Goal: Find specific page/section: Find specific page/section

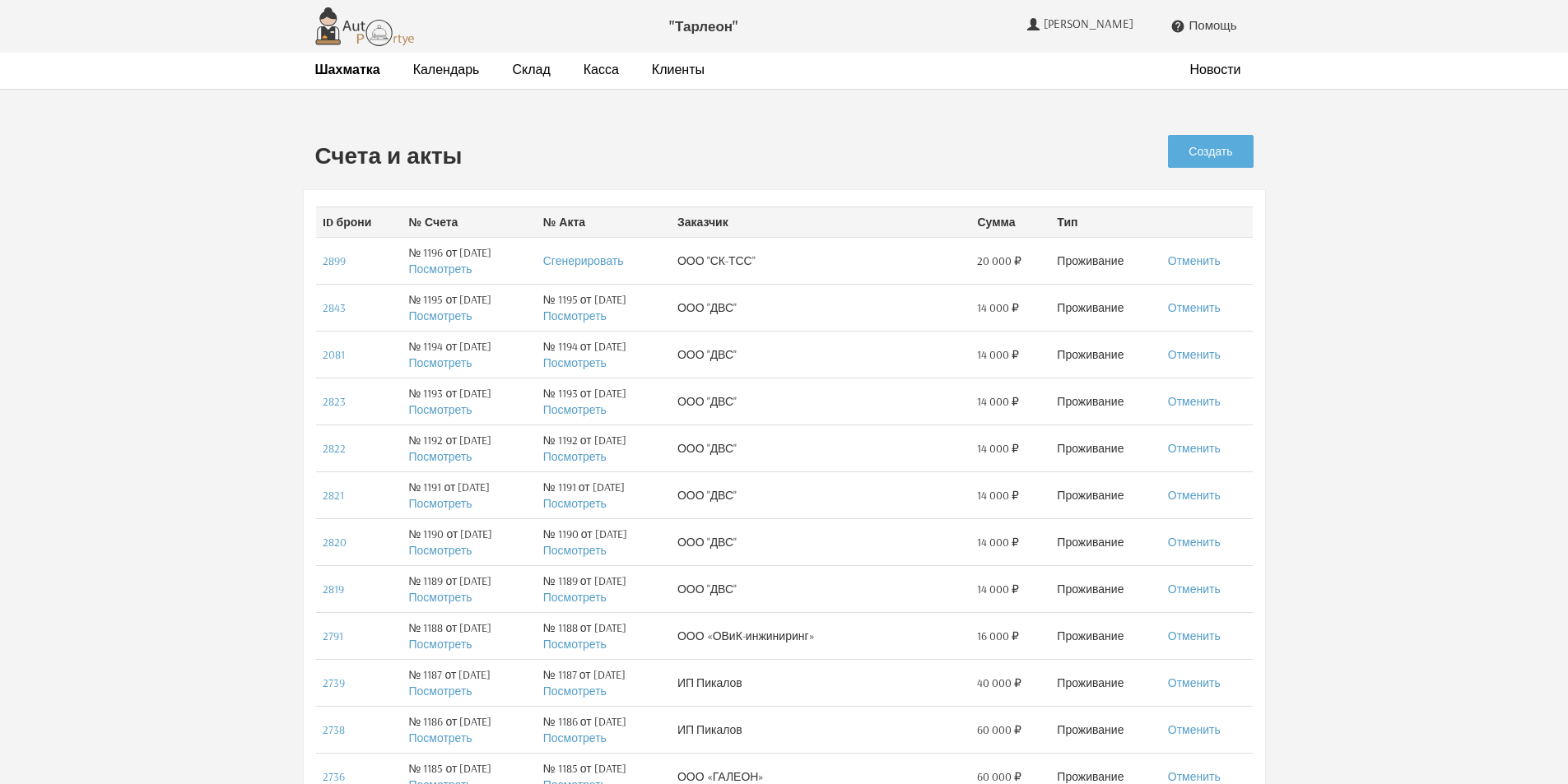
click at [346, 71] on strong "Шахматка" at bounding box center [347, 68] width 65 height 16
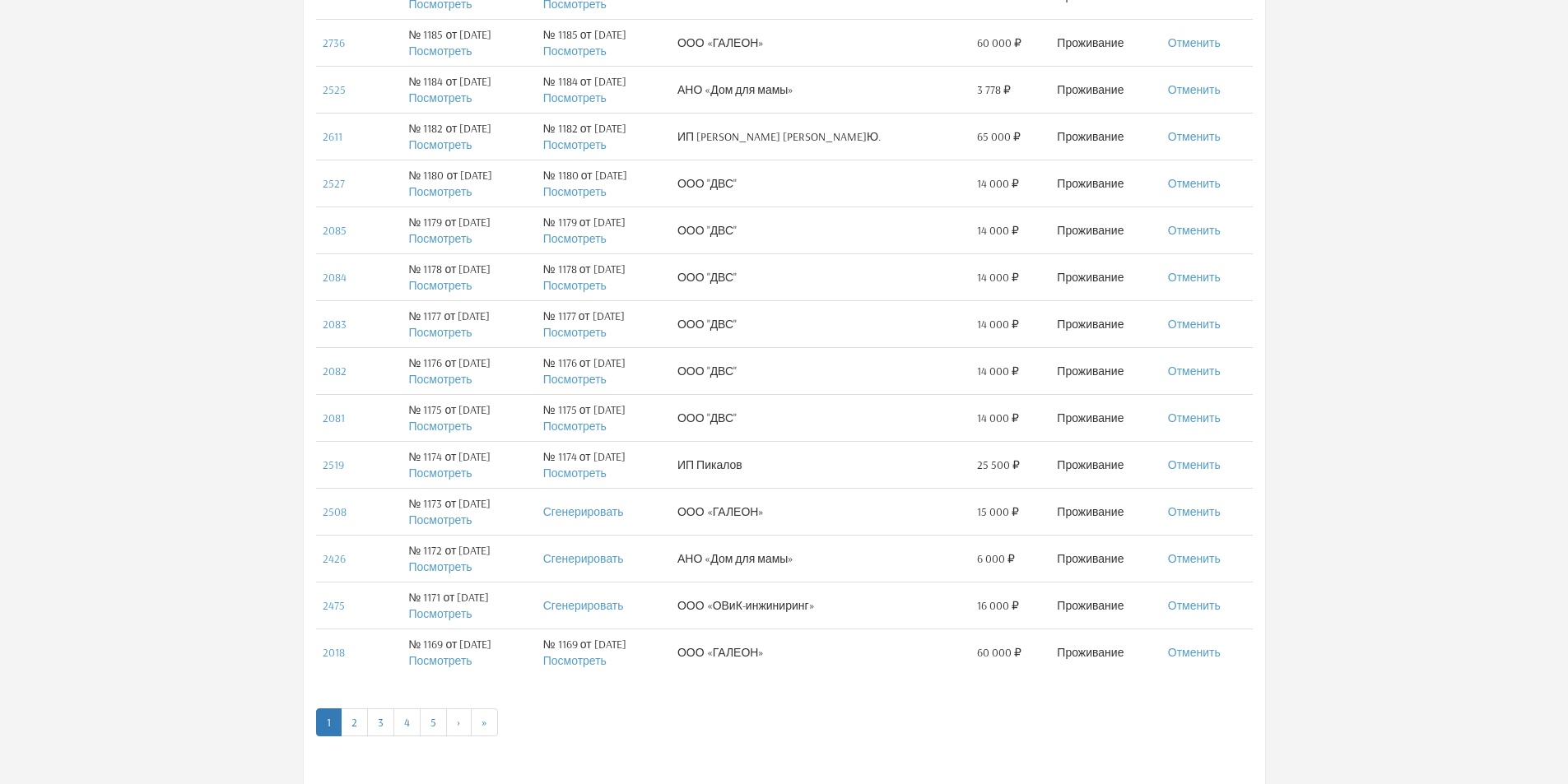
scroll to position [740, 0]
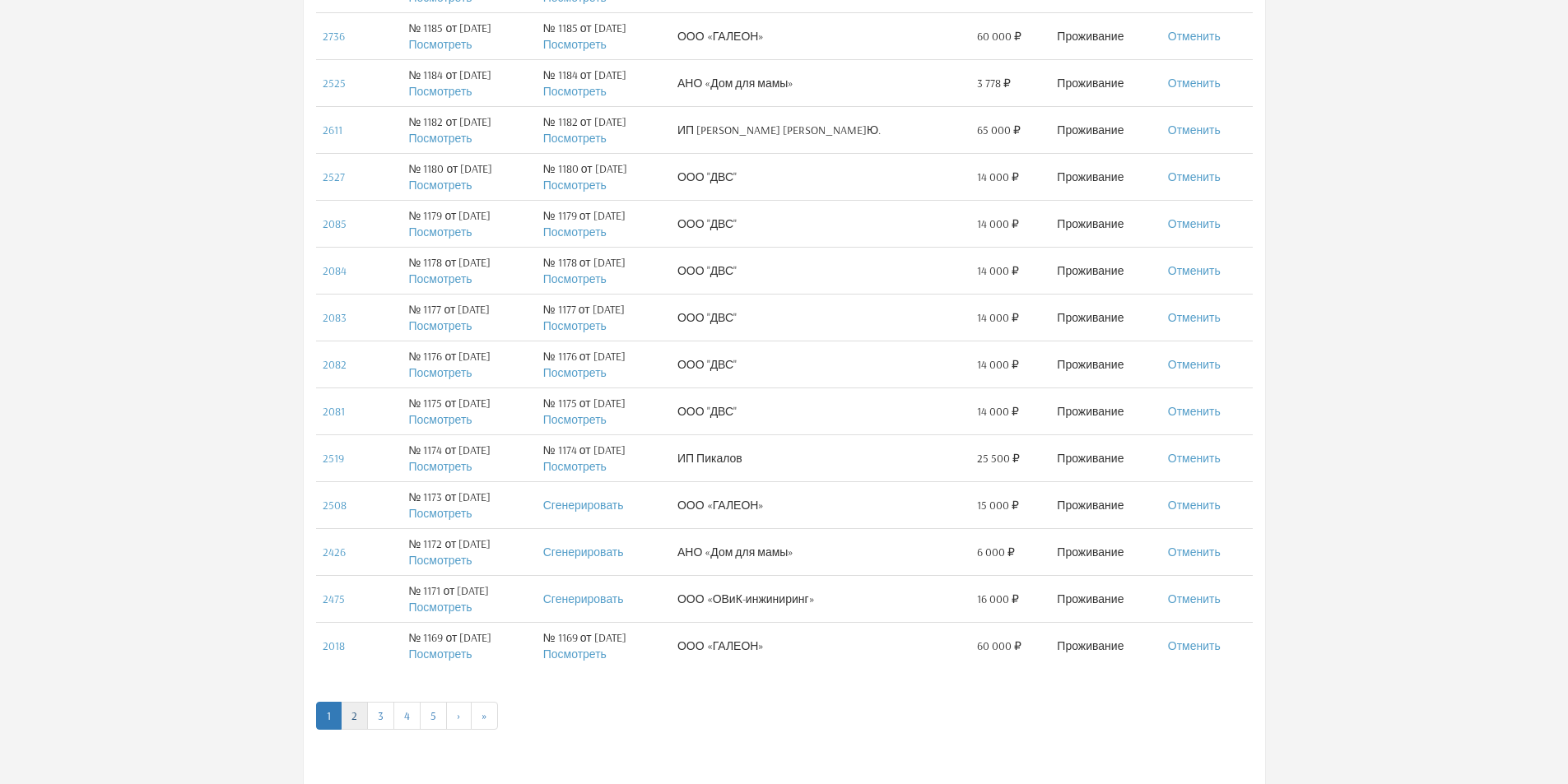
click at [356, 714] on link "2" at bounding box center [354, 716] width 28 height 28
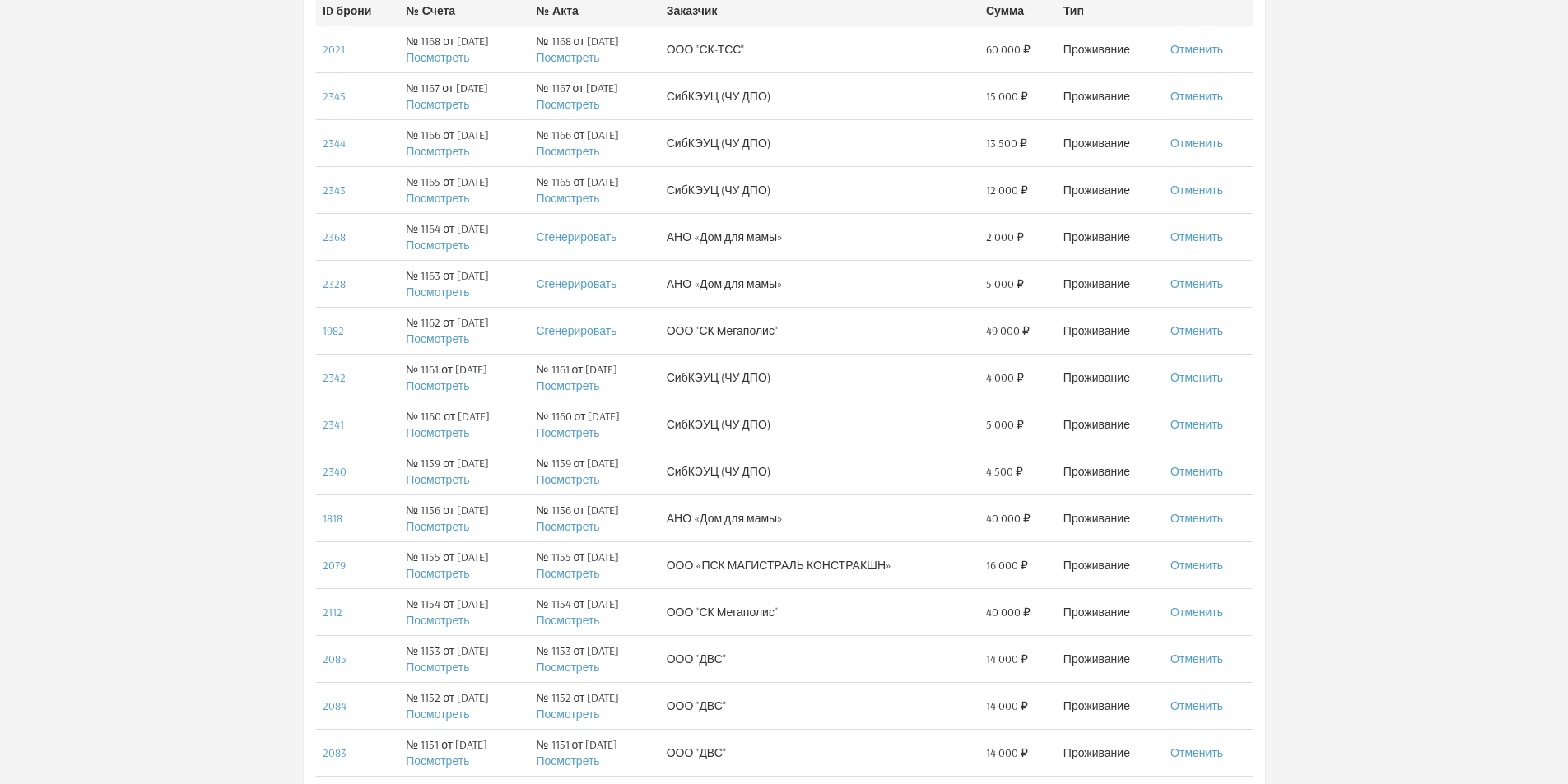
scroll to position [247, 0]
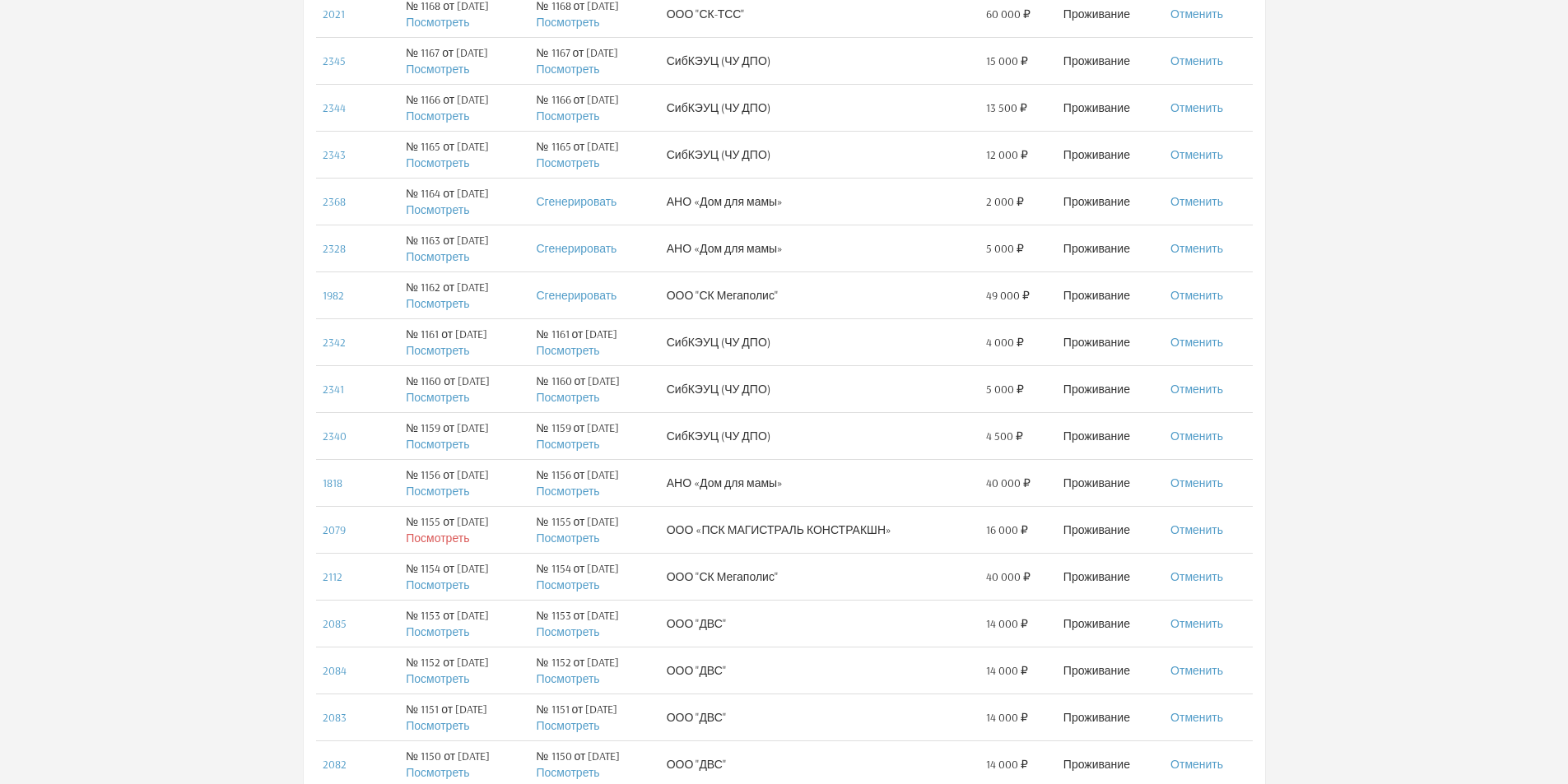
click at [438, 542] on link "Посмотреть" at bounding box center [437, 538] width 64 height 15
click at [586, 540] on link "Посмотреть" at bounding box center [567, 538] width 64 height 15
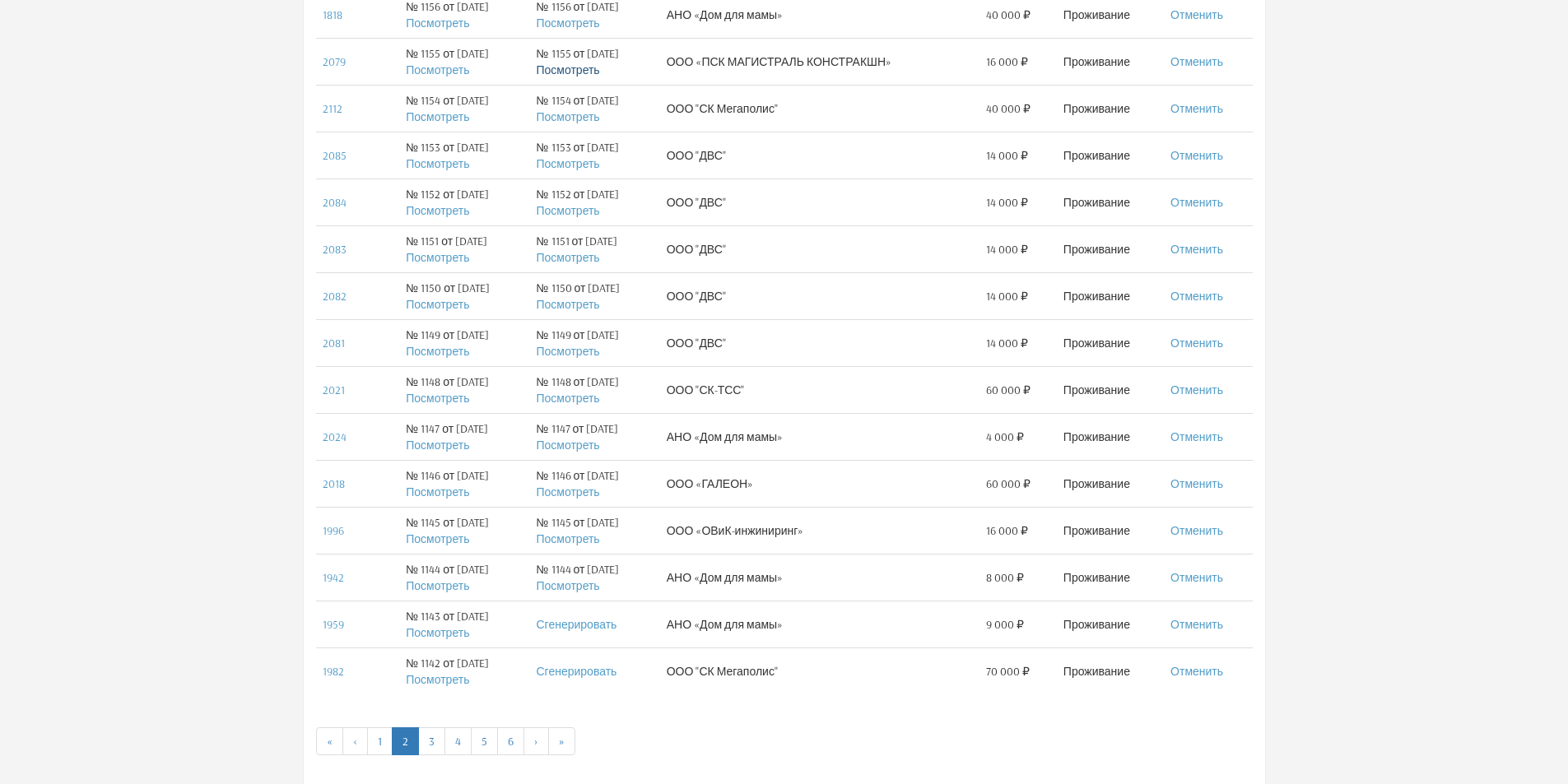
scroll to position [740, 0]
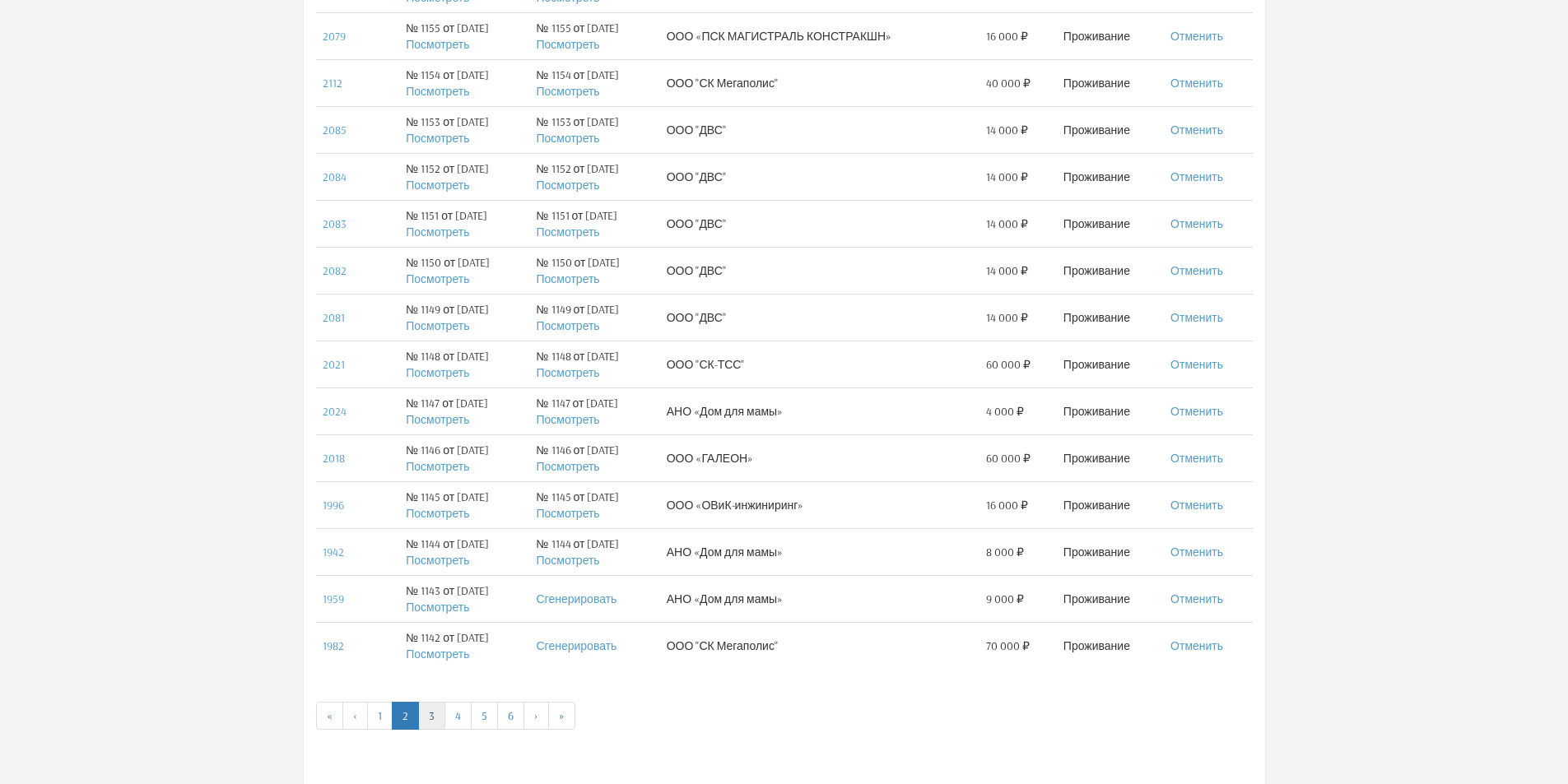
click at [435, 715] on link "3" at bounding box center [431, 716] width 28 height 28
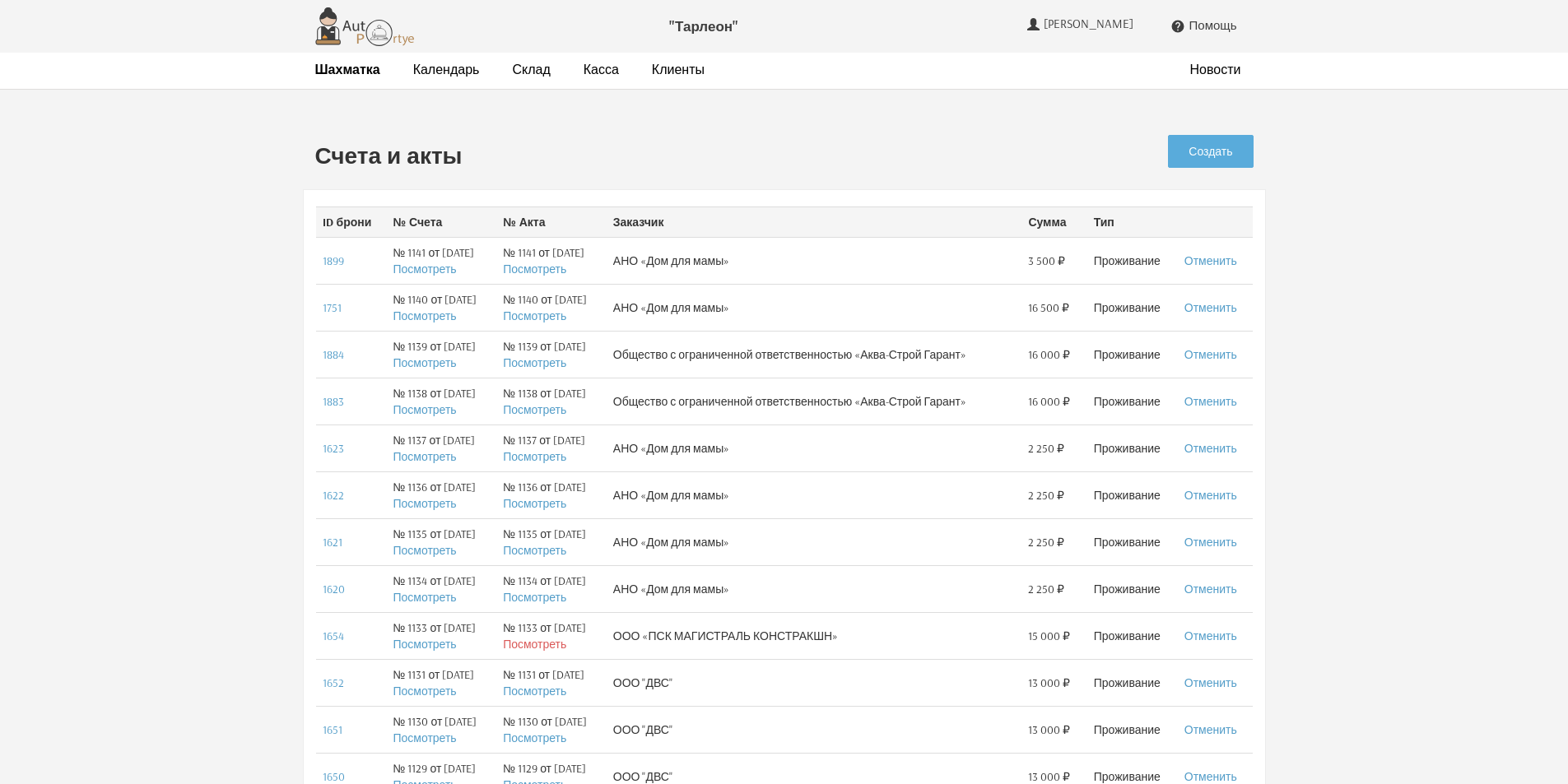
click at [566, 646] on link "Посмотреть" at bounding box center [534, 644] width 64 height 15
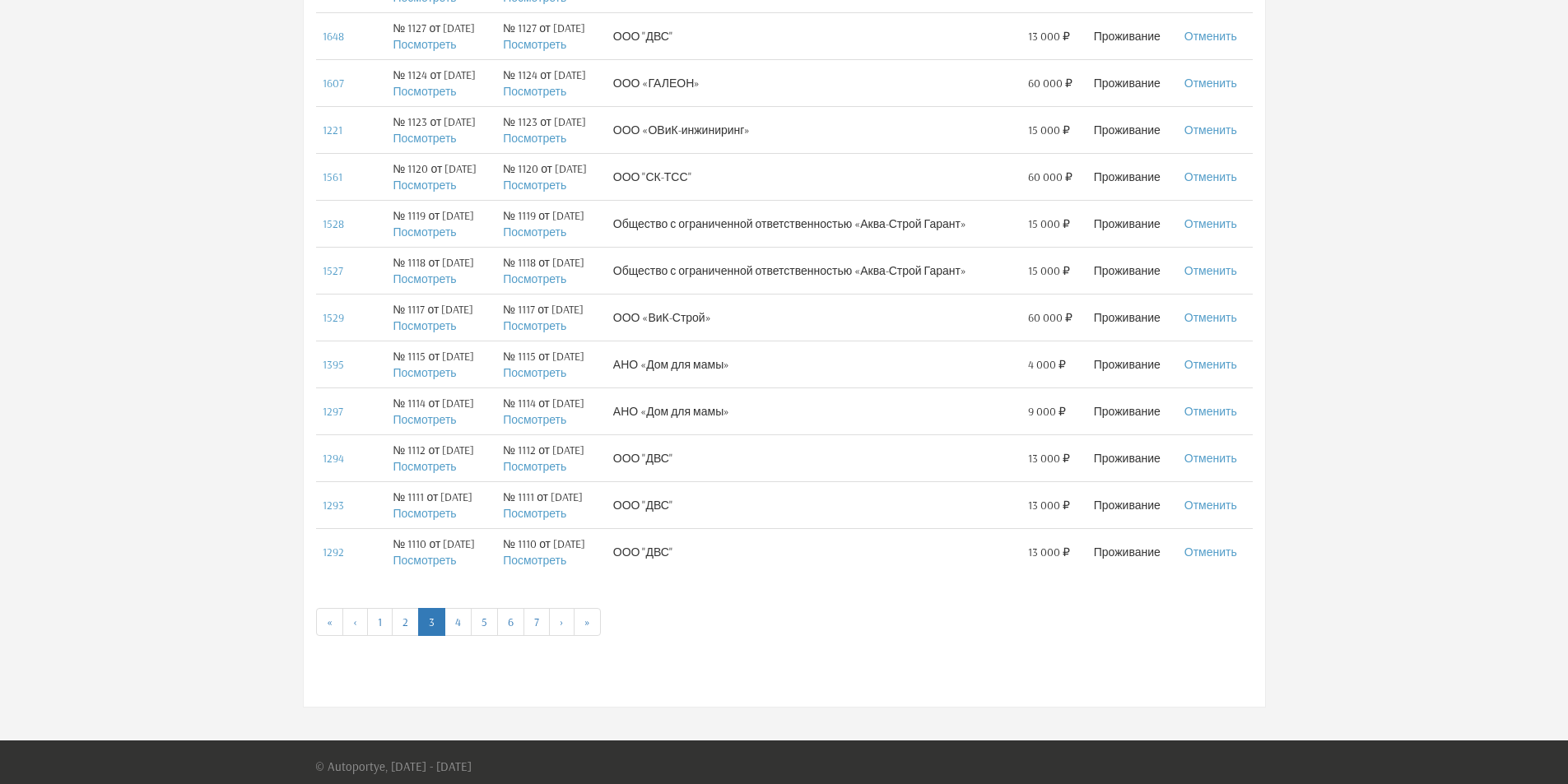
scroll to position [844, 0]
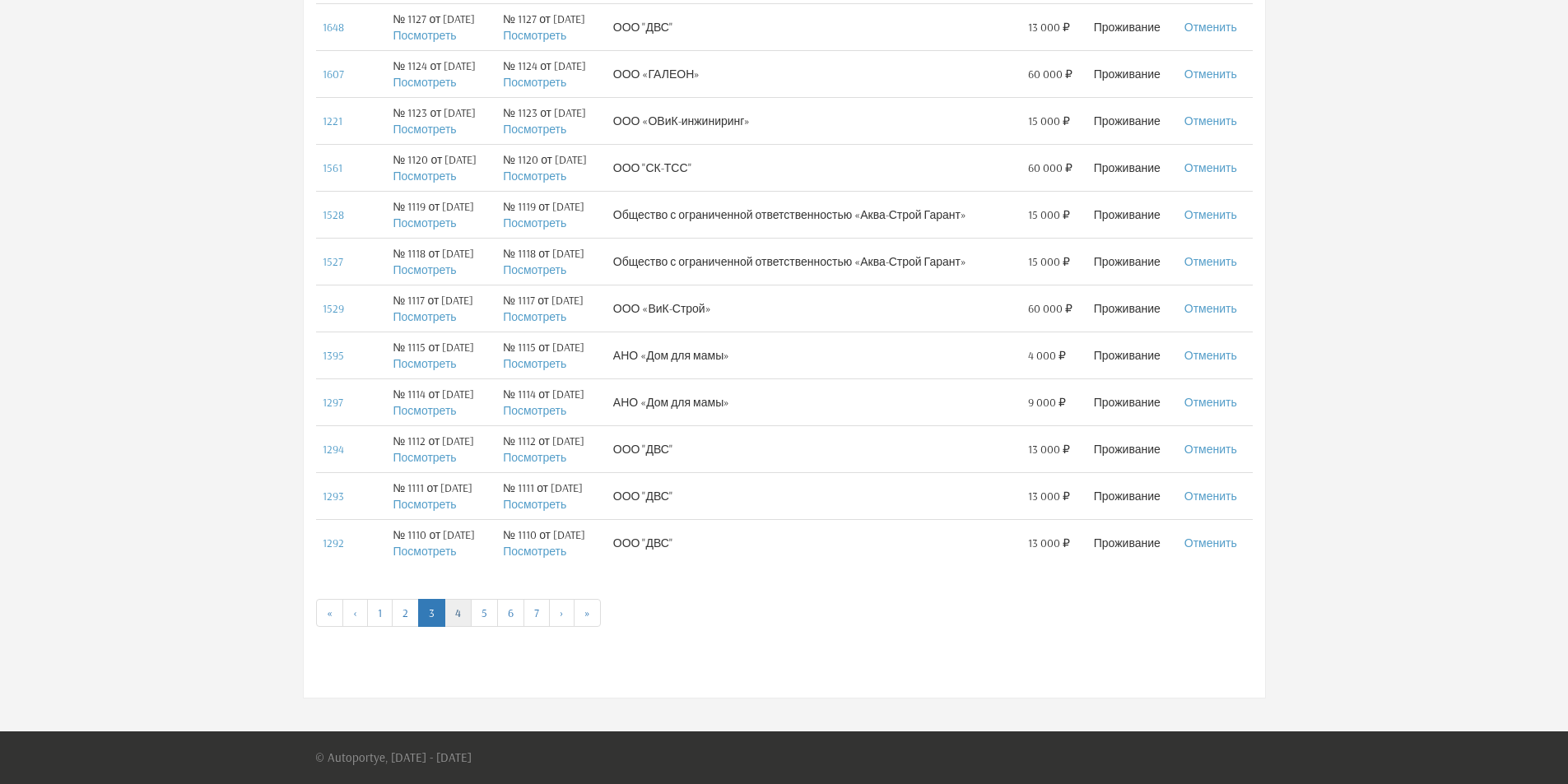
click at [458, 611] on link "4" at bounding box center [457, 612] width 28 height 28
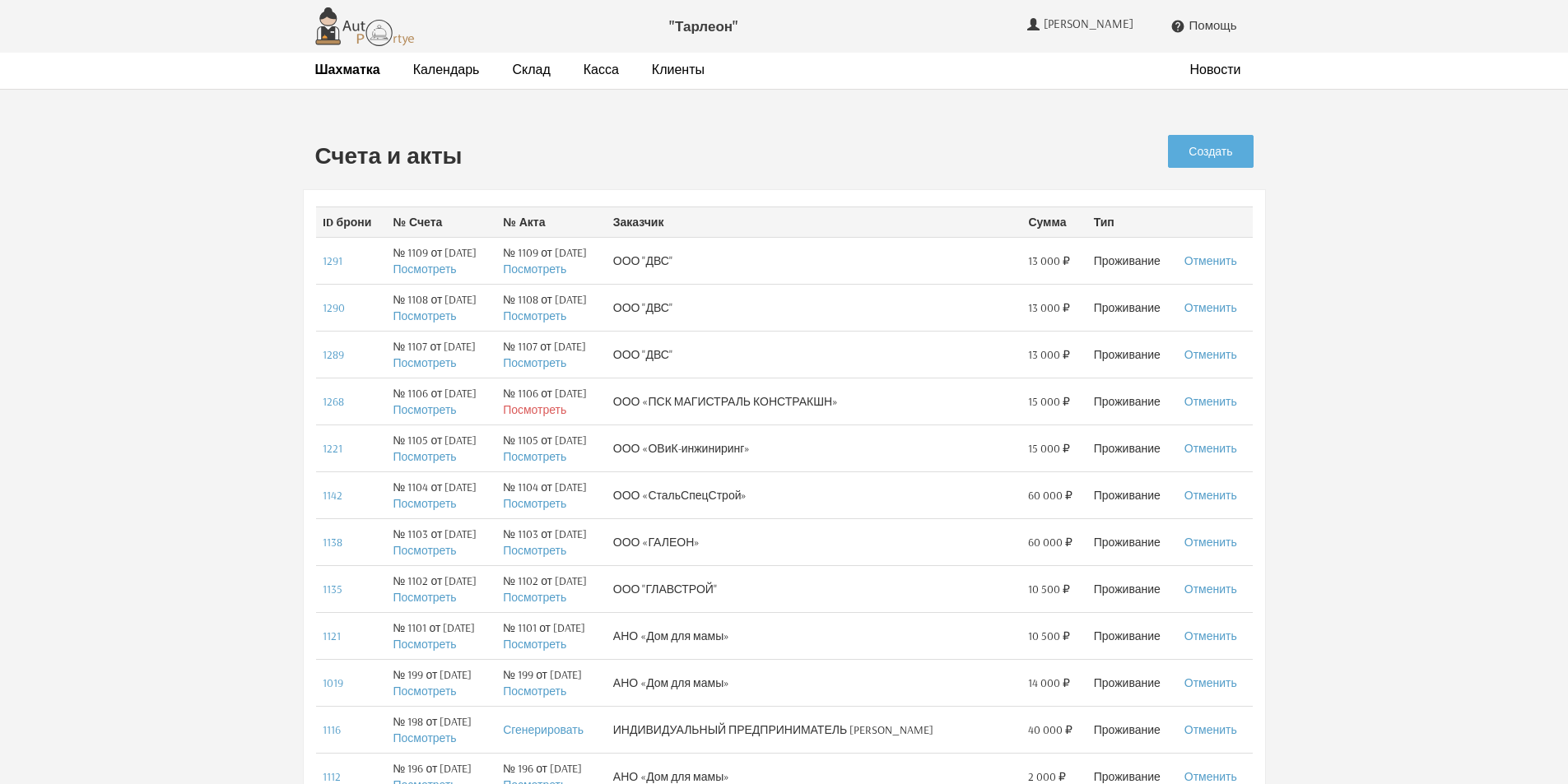
click at [541, 409] on link "Посмотреть" at bounding box center [534, 410] width 64 height 15
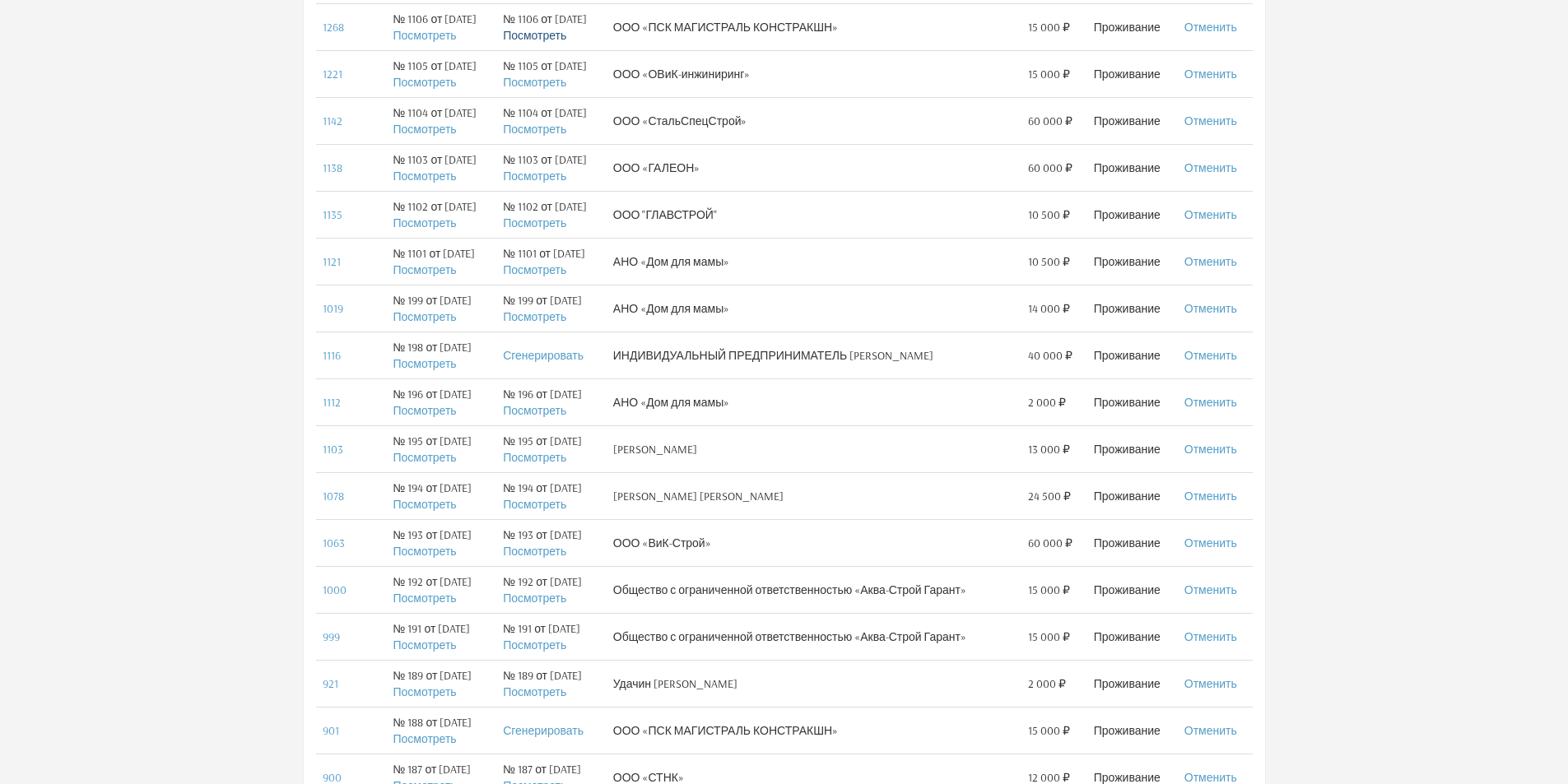
scroll to position [494, 0]
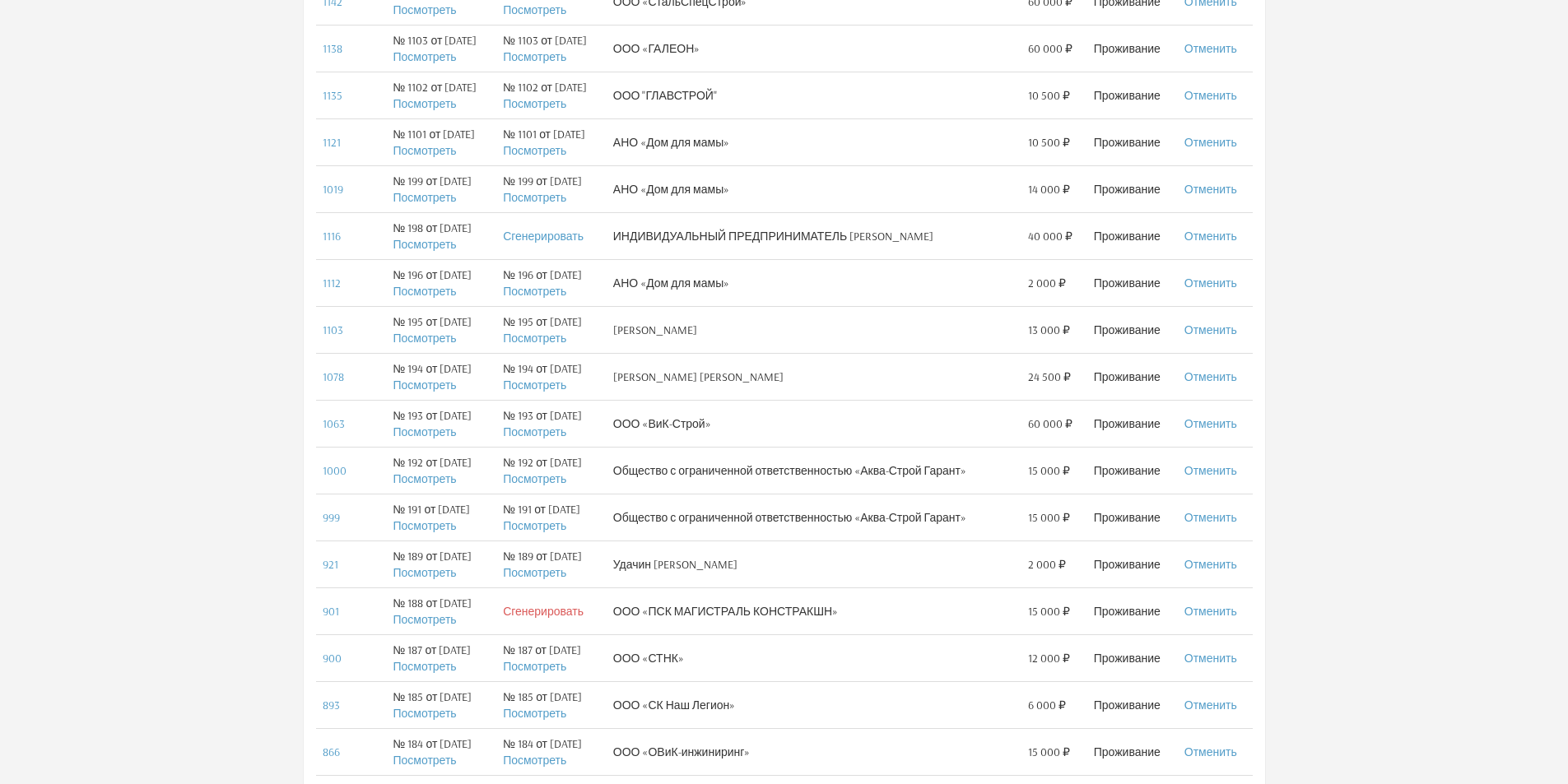
click at [548, 612] on link "Сгенерировать" at bounding box center [543, 611] width 81 height 15
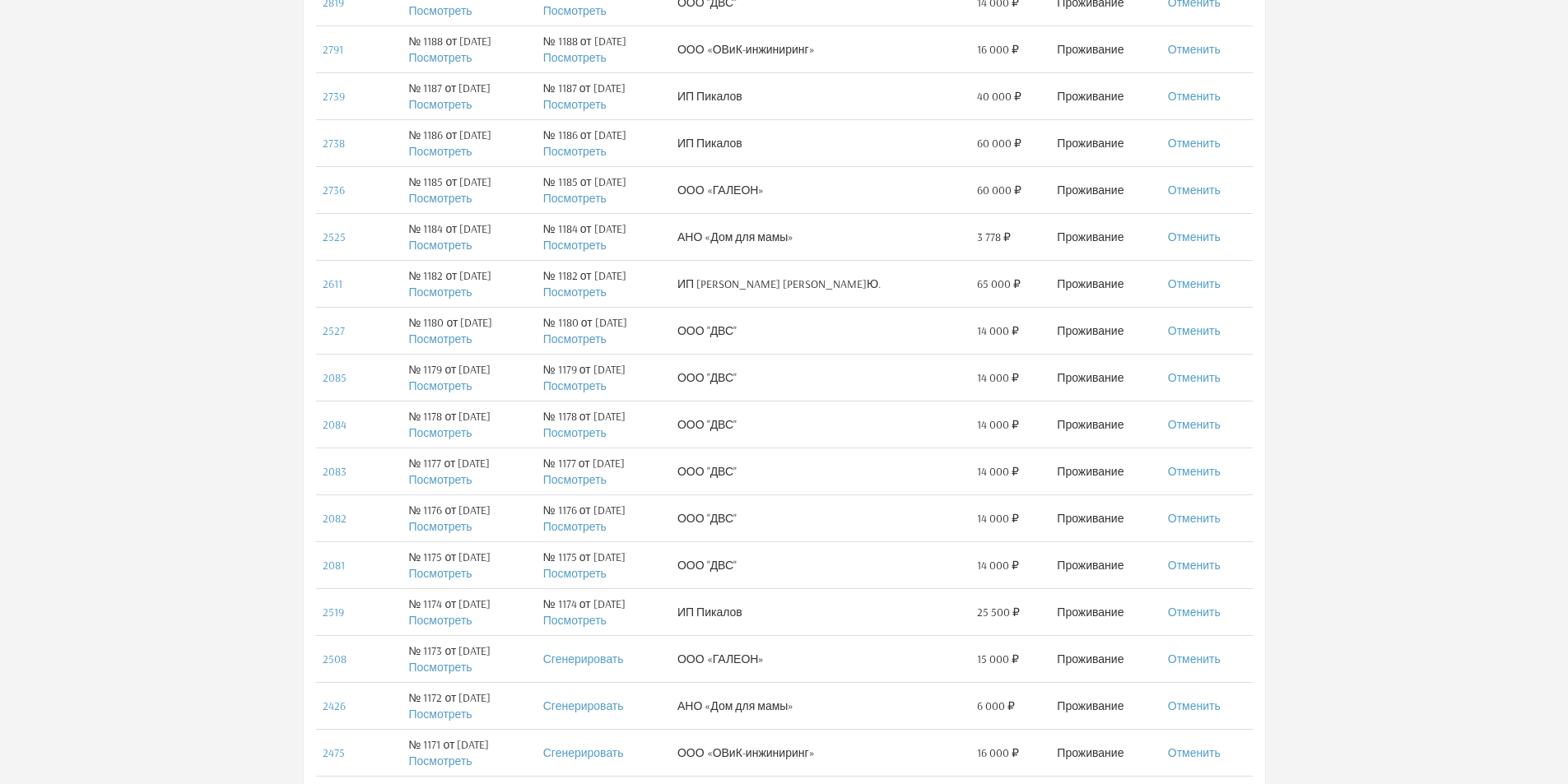
scroll to position [844, 0]
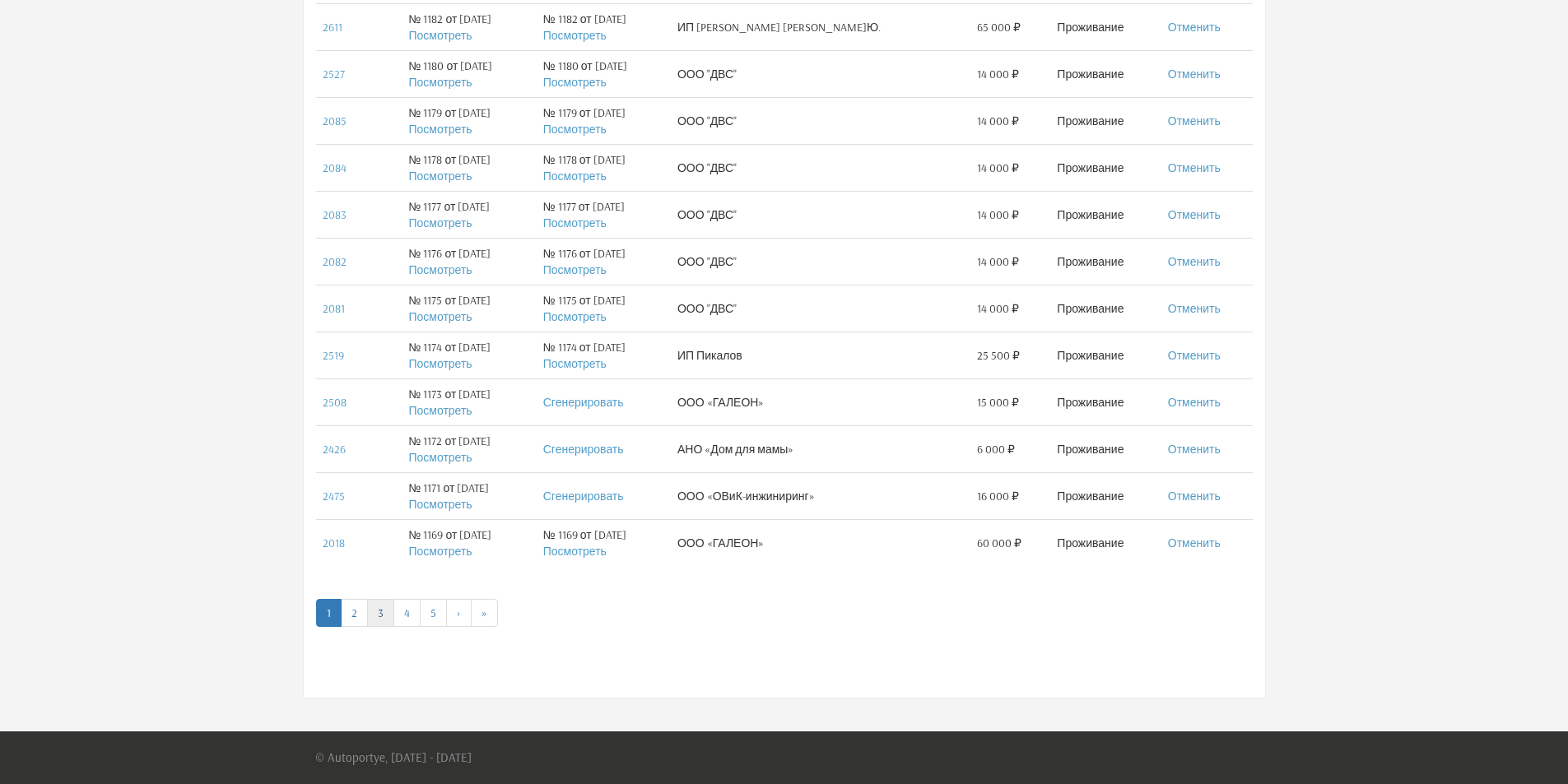
click at [379, 609] on link "3" at bounding box center [381, 612] width 28 height 28
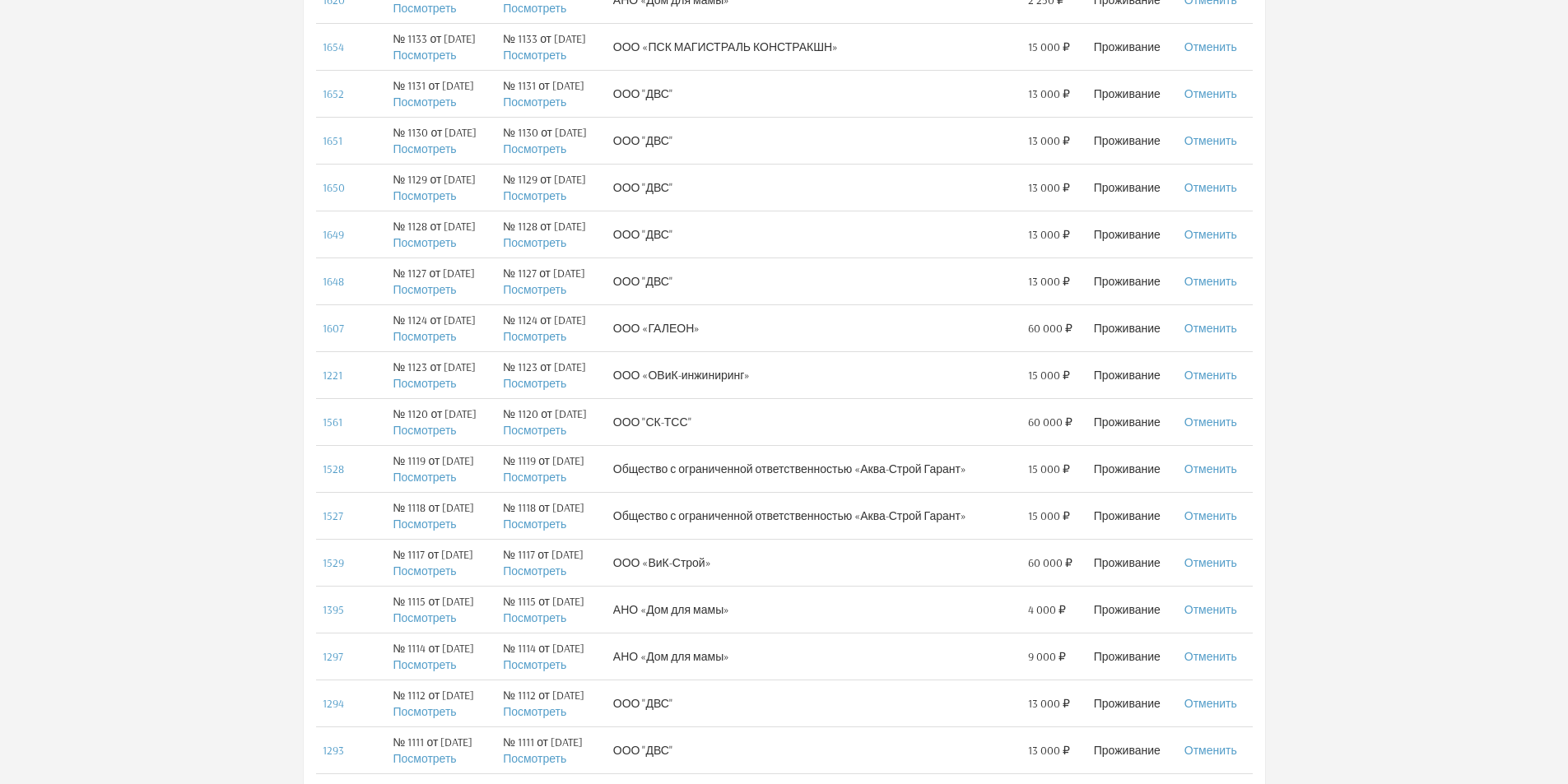
scroll to position [844, 0]
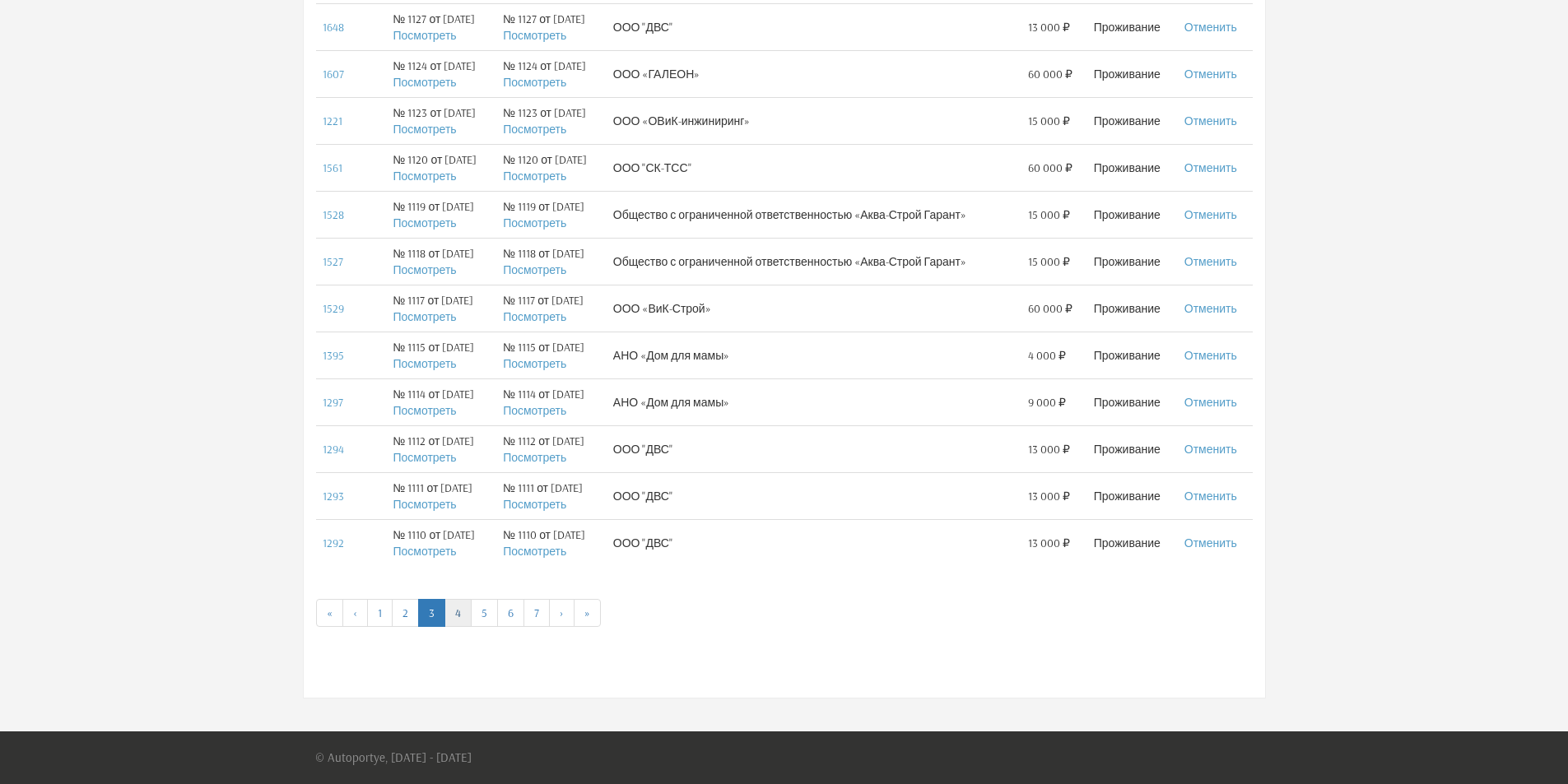
click at [458, 607] on link "4" at bounding box center [457, 612] width 28 height 28
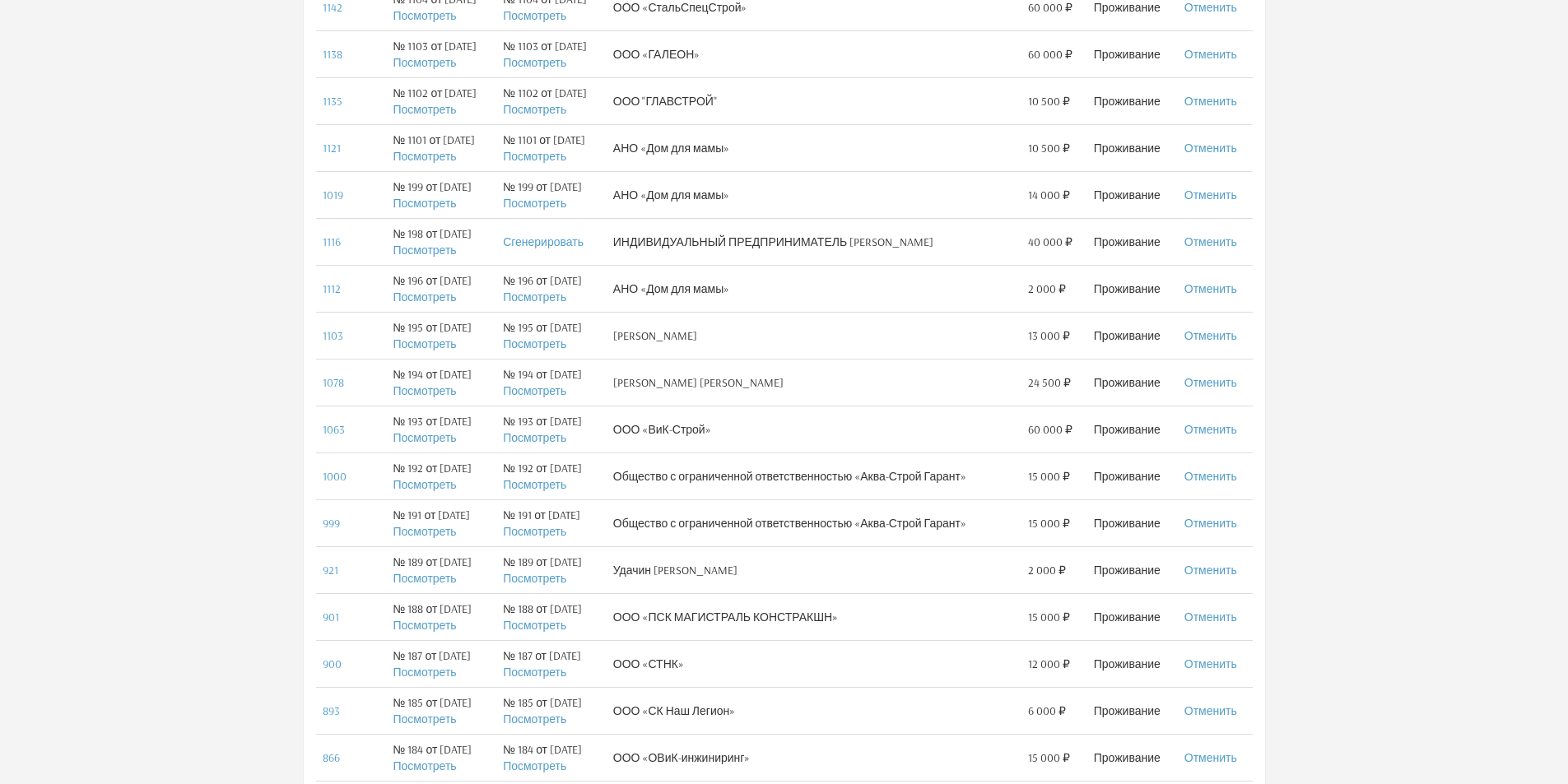
scroll to position [494, 0]
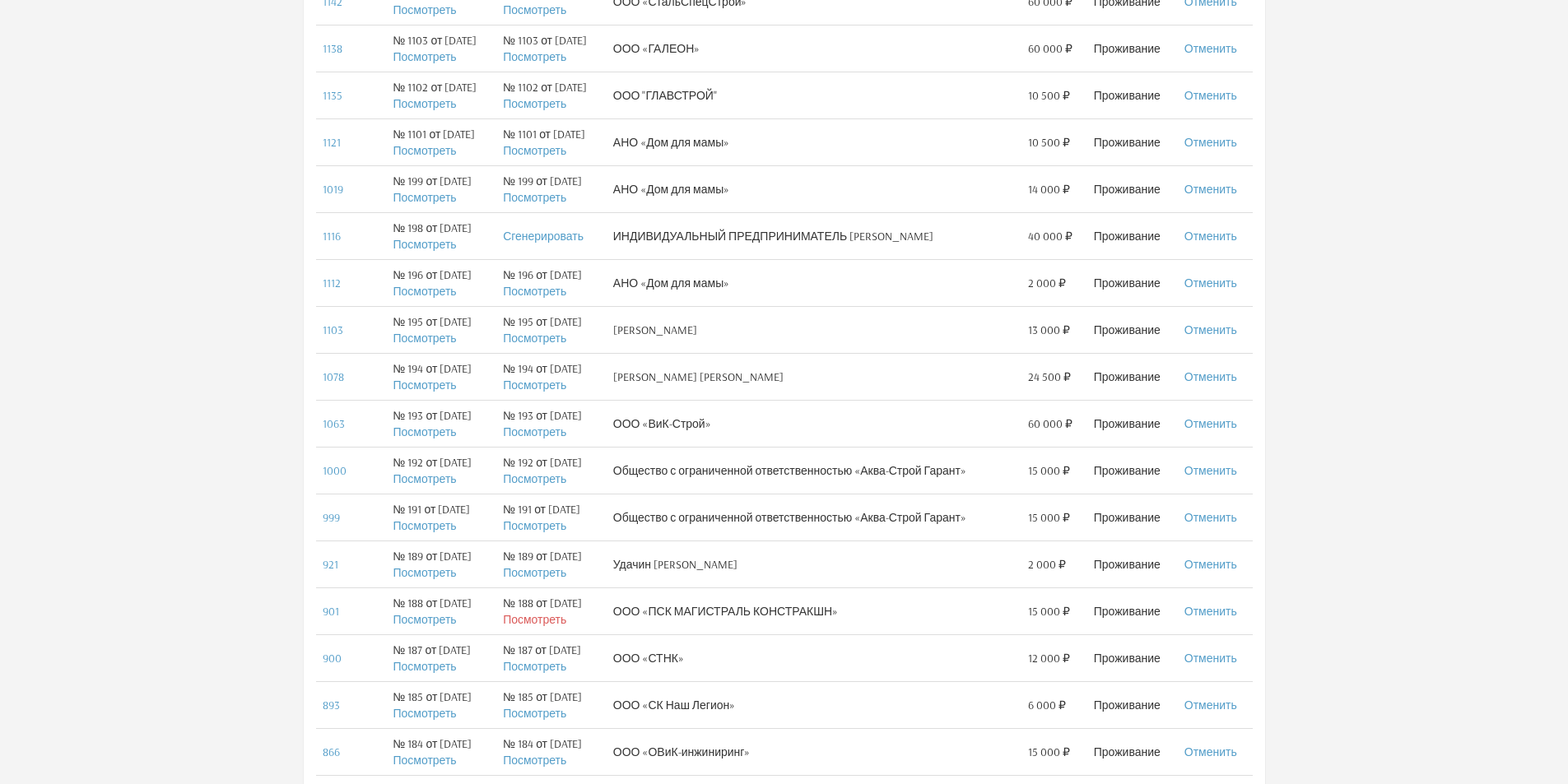
click at [550, 624] on link "Посмотреть" at bounding box center [534, 620] width 64 height 15
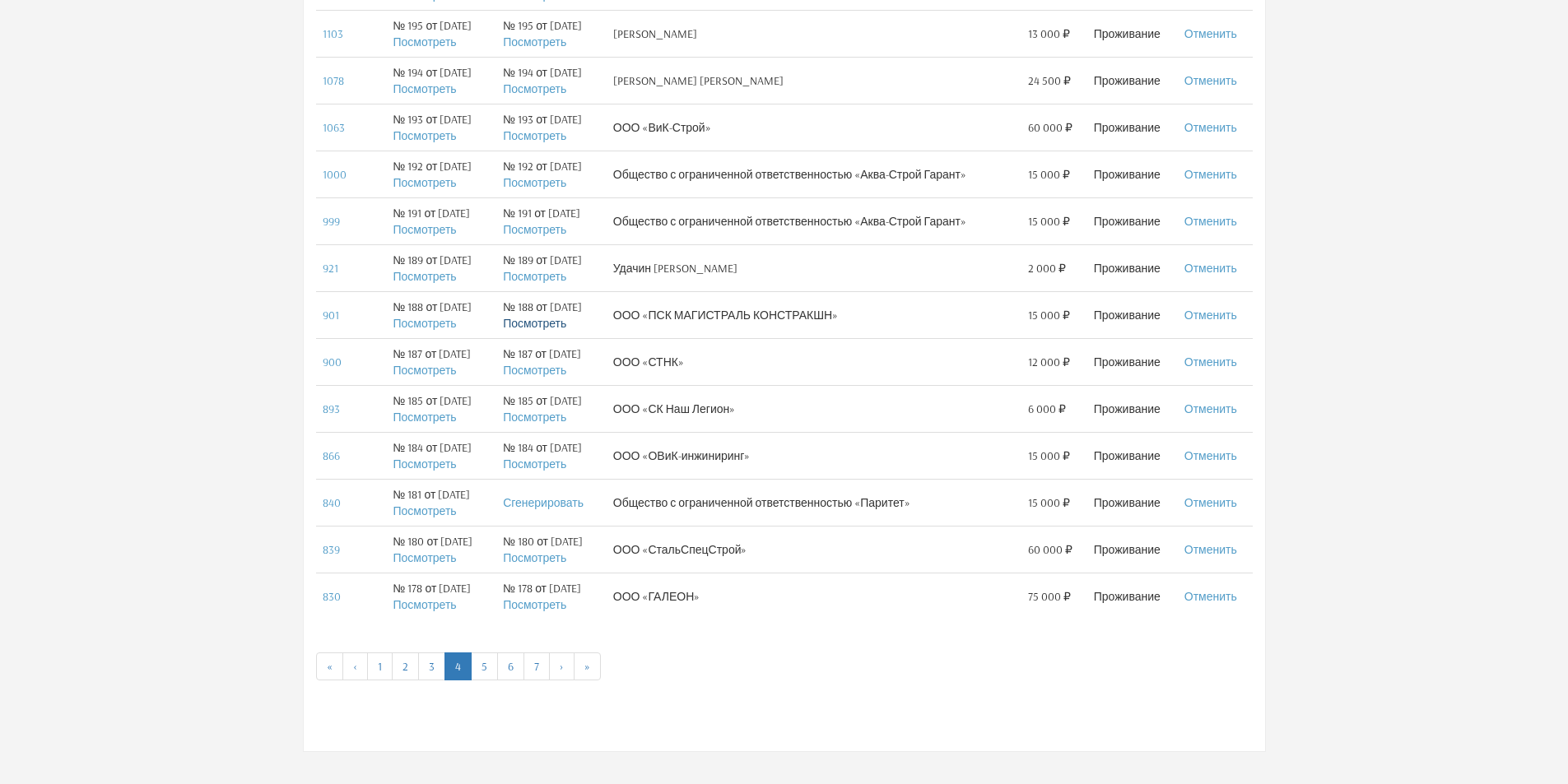
scroll to position [844, 0]
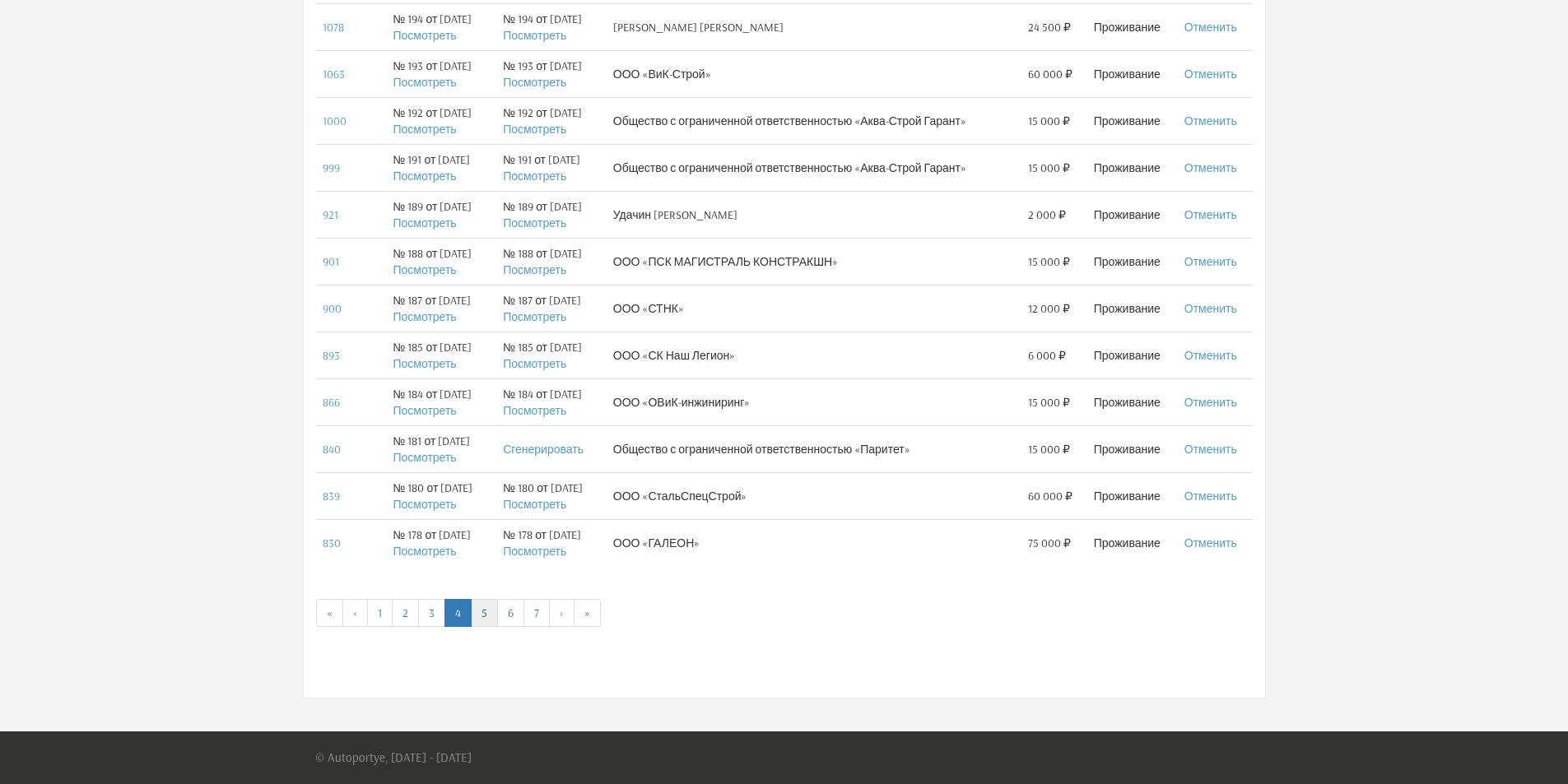
click at [486, 607] on link "5" at bounding box center [484, 612] width 28 height 28
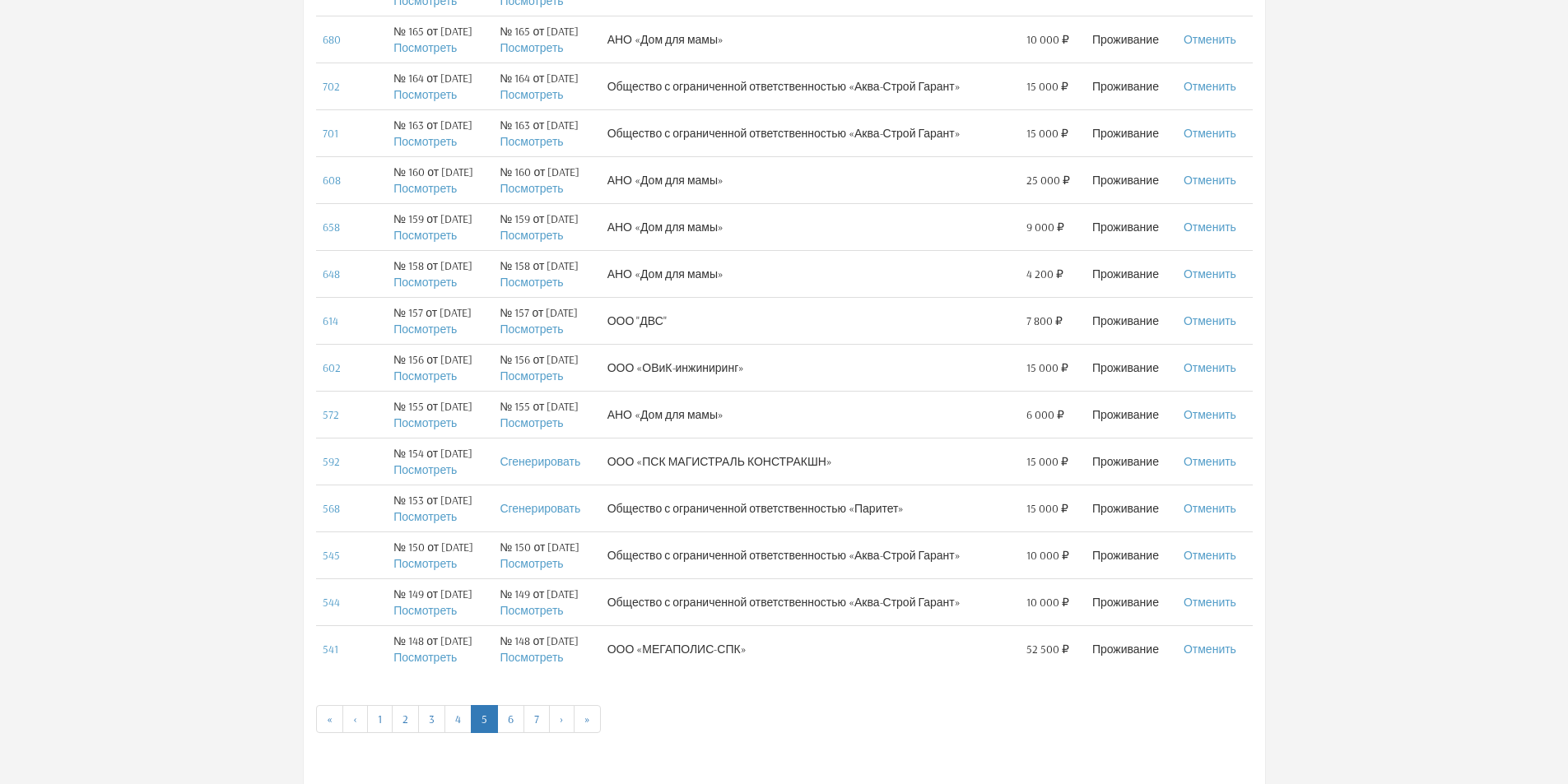
scroll to position [740, 0]
click at [540, 463] on link "Сгенерировать" at bounding box center [539, 458] width 81 height 15
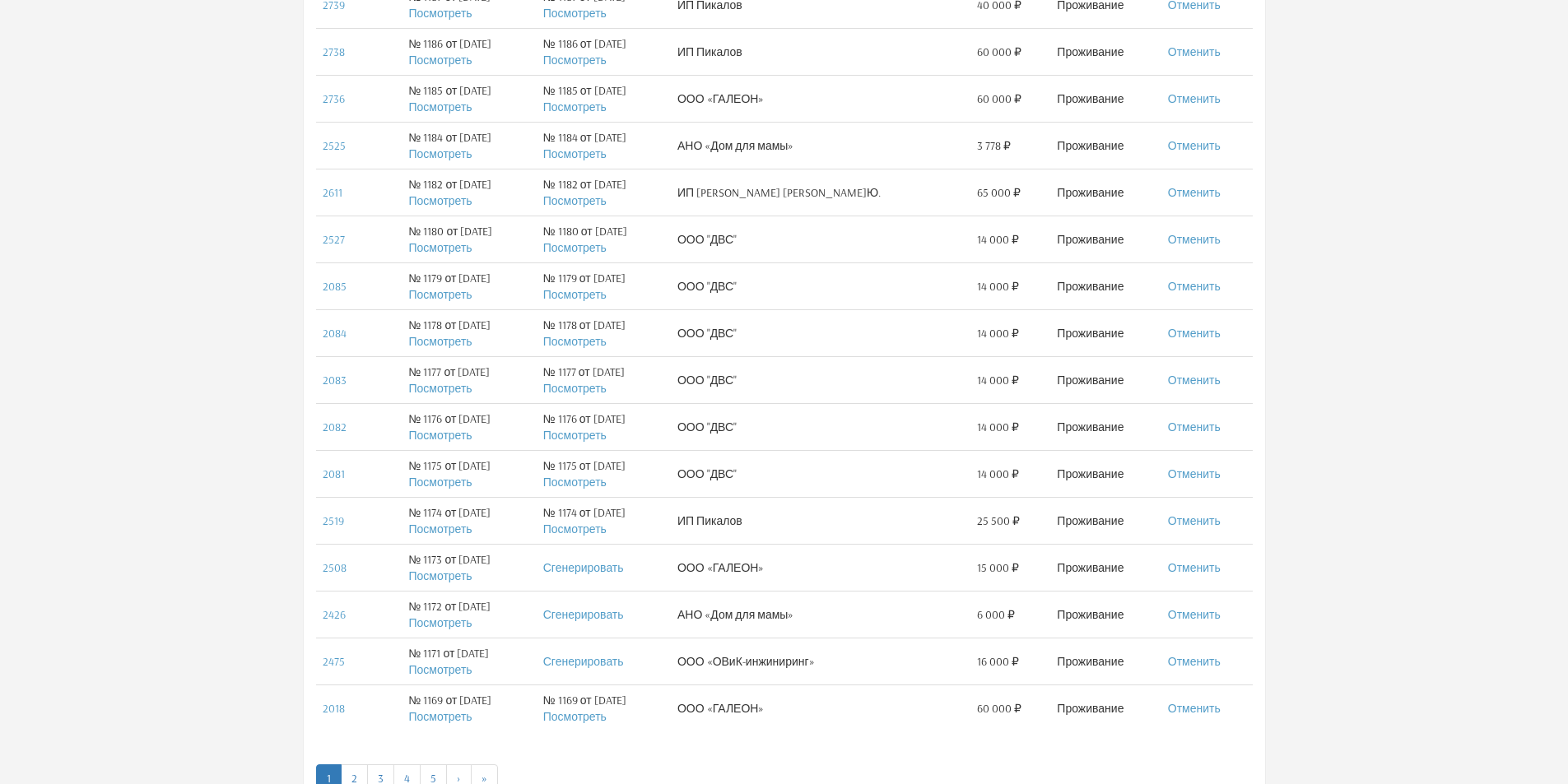
scroll to position [904, 0]
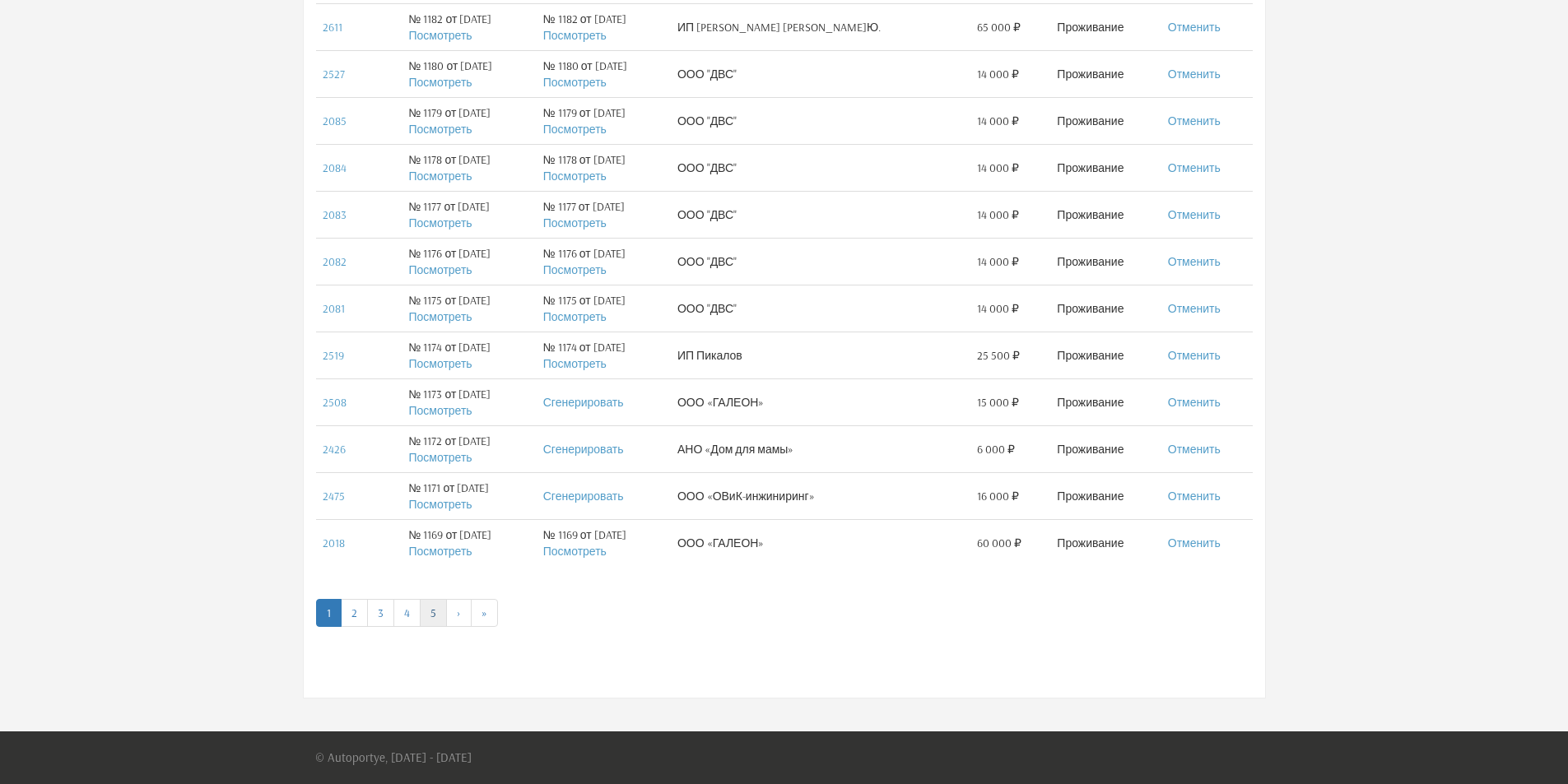
click at [435, 609] on link "5" at bounding box center [433, 612] width 28 height 28
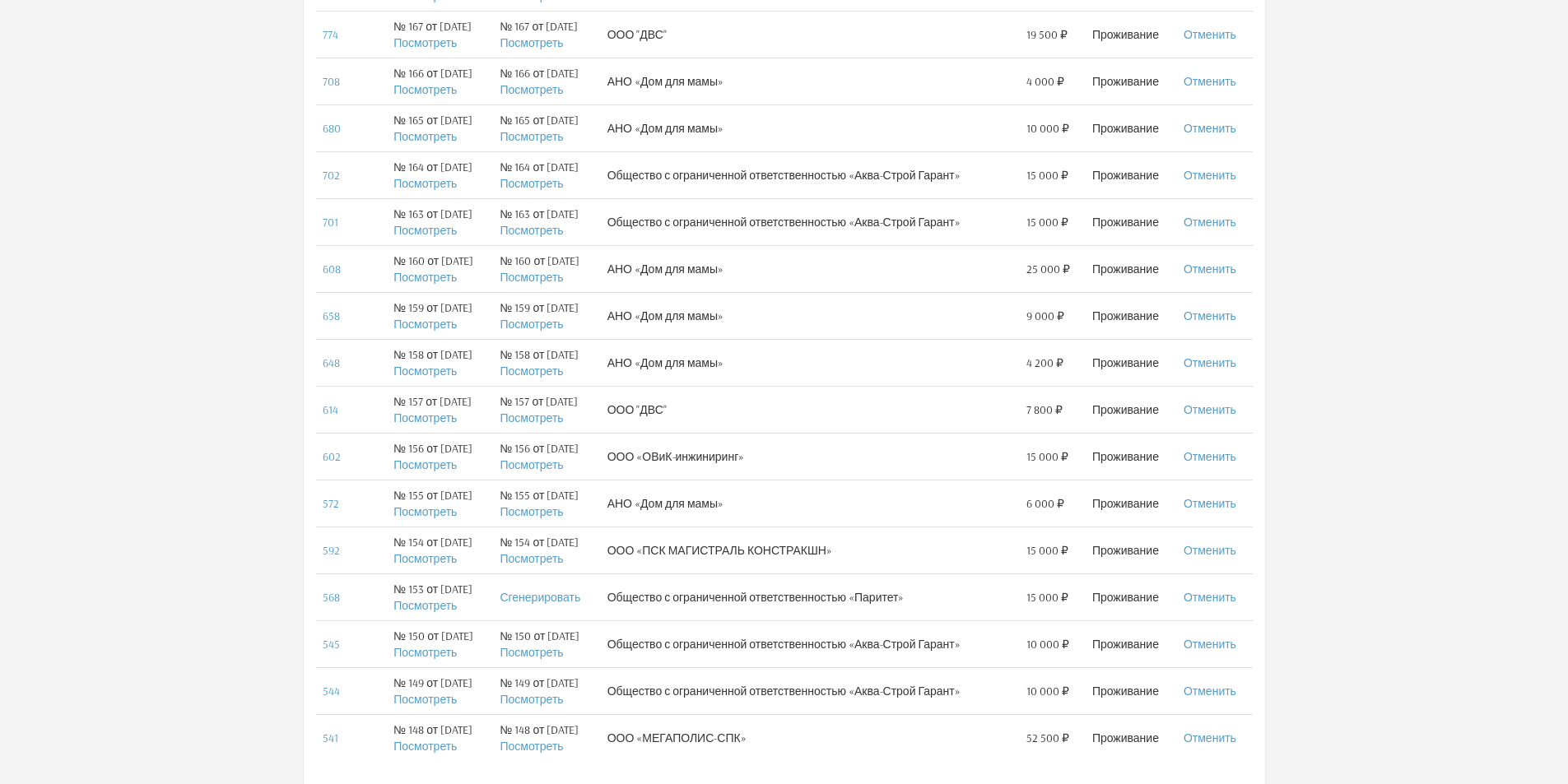
scroll to position [659, 0]
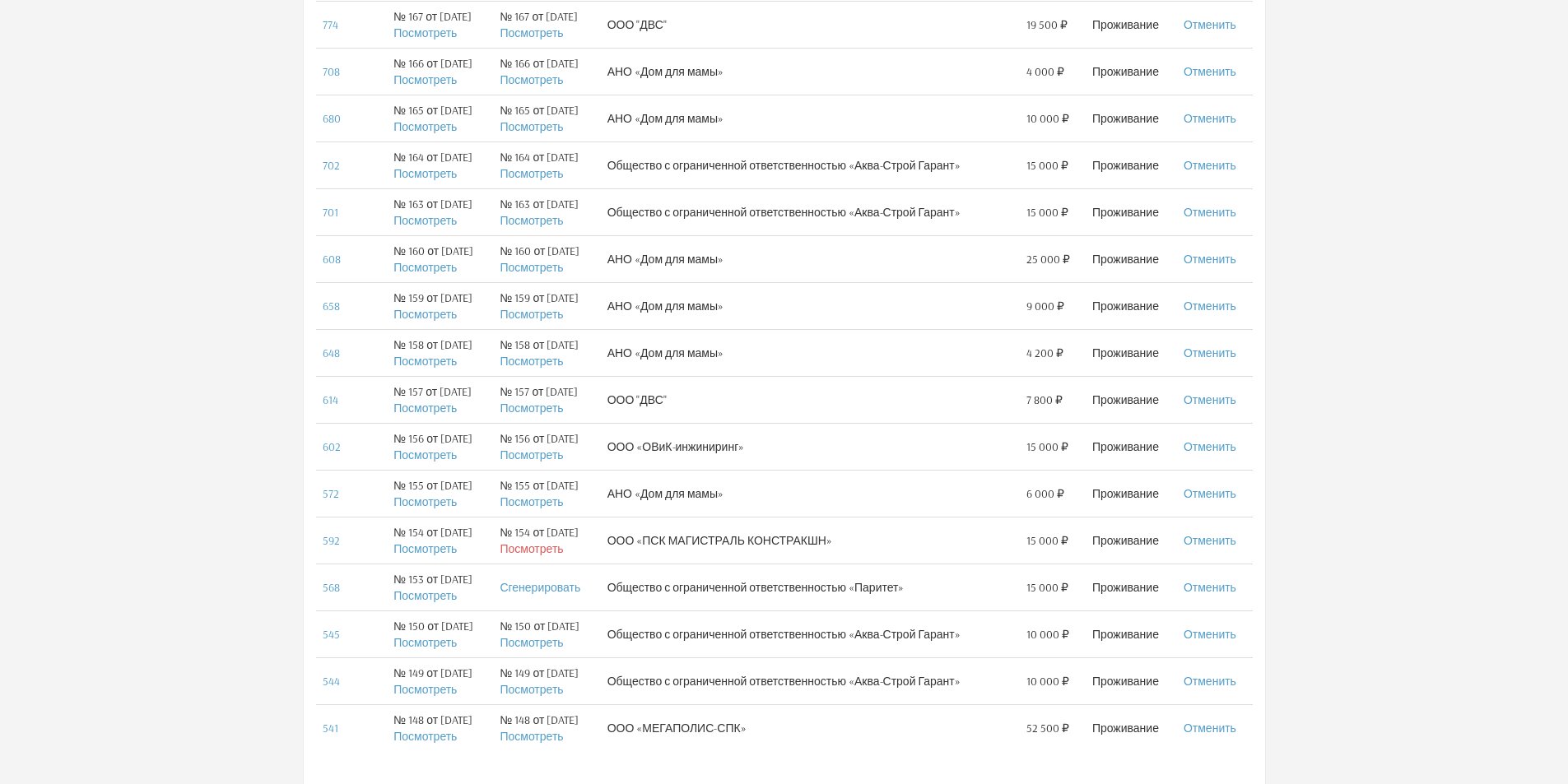
click at [548, 547] on link "Посмотреть" at bounding box center [531, 549] width 64 height 15
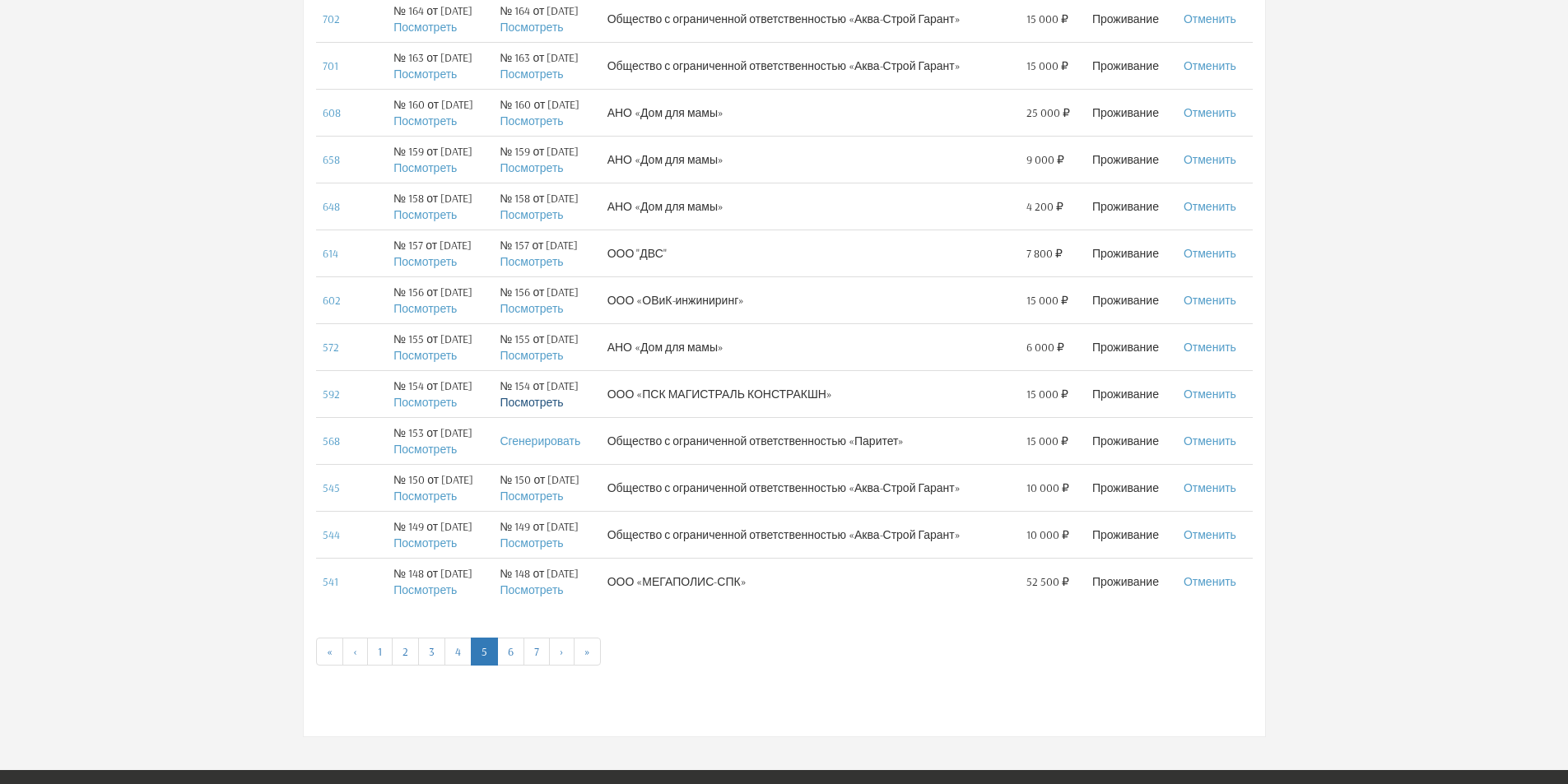
scroll to position [823, 0]
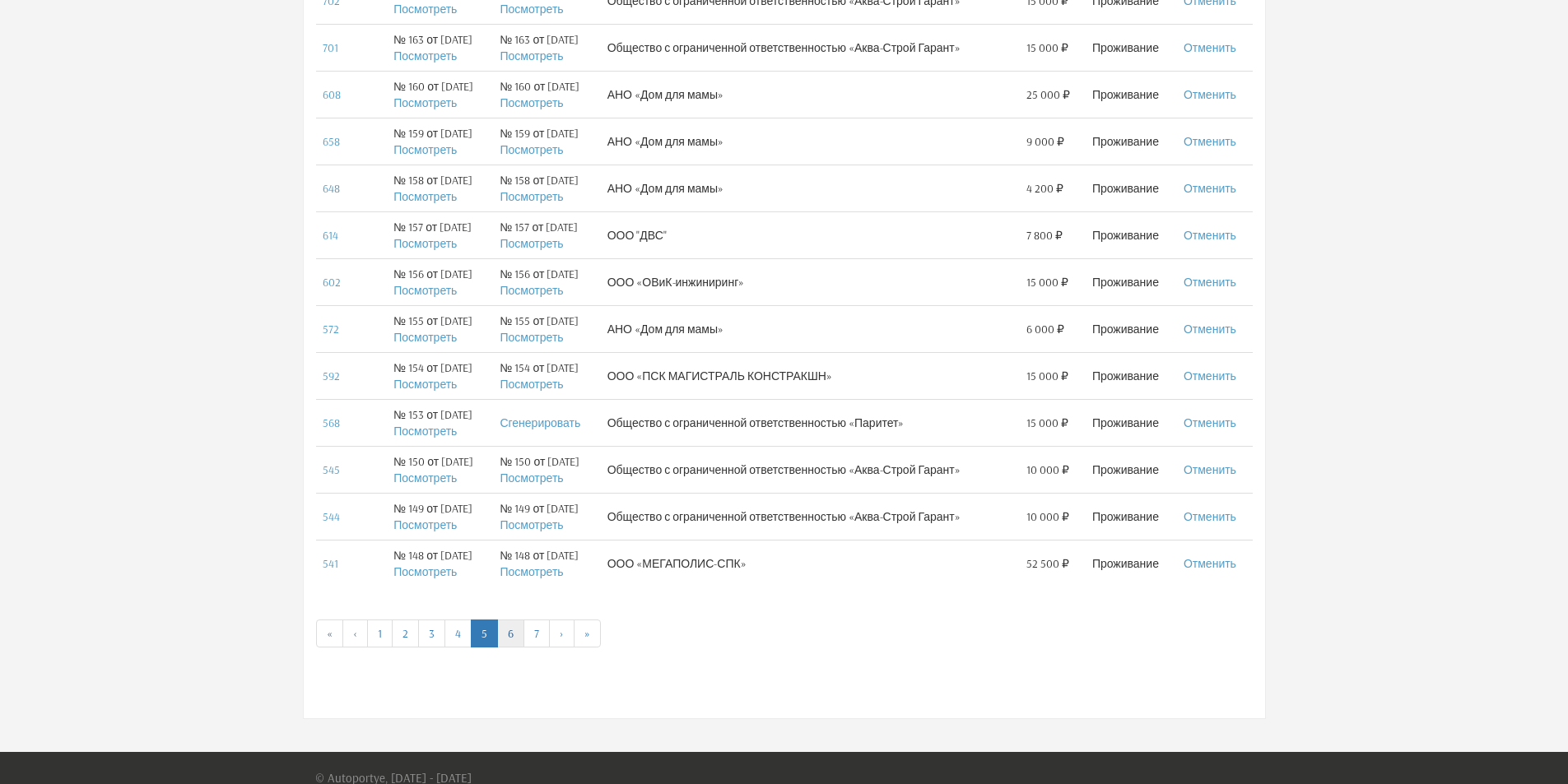
click at [512, 635] on link "6" at bounding box center [511, 633] width 28 height 28
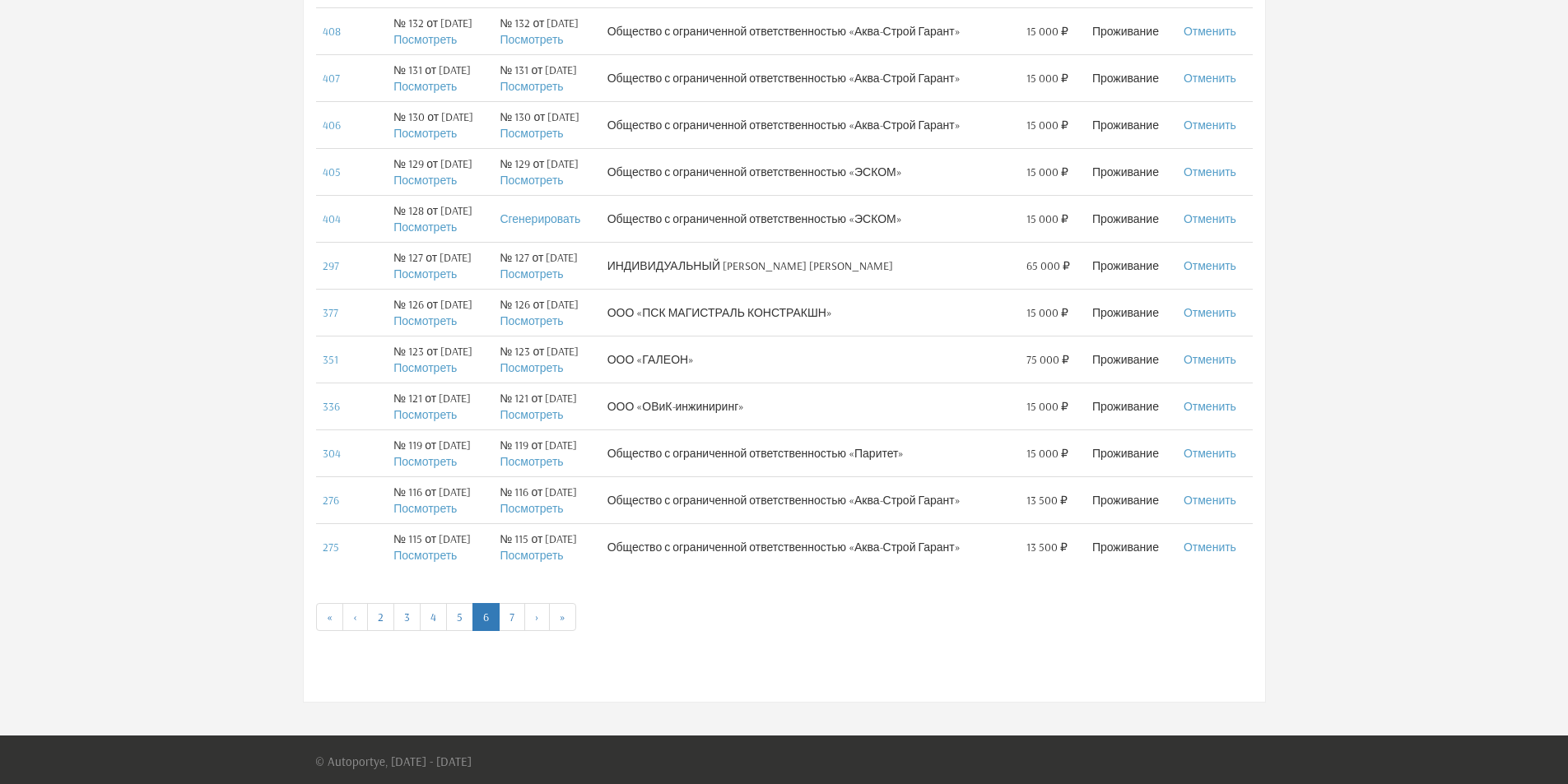
scroll to position [844, 0]
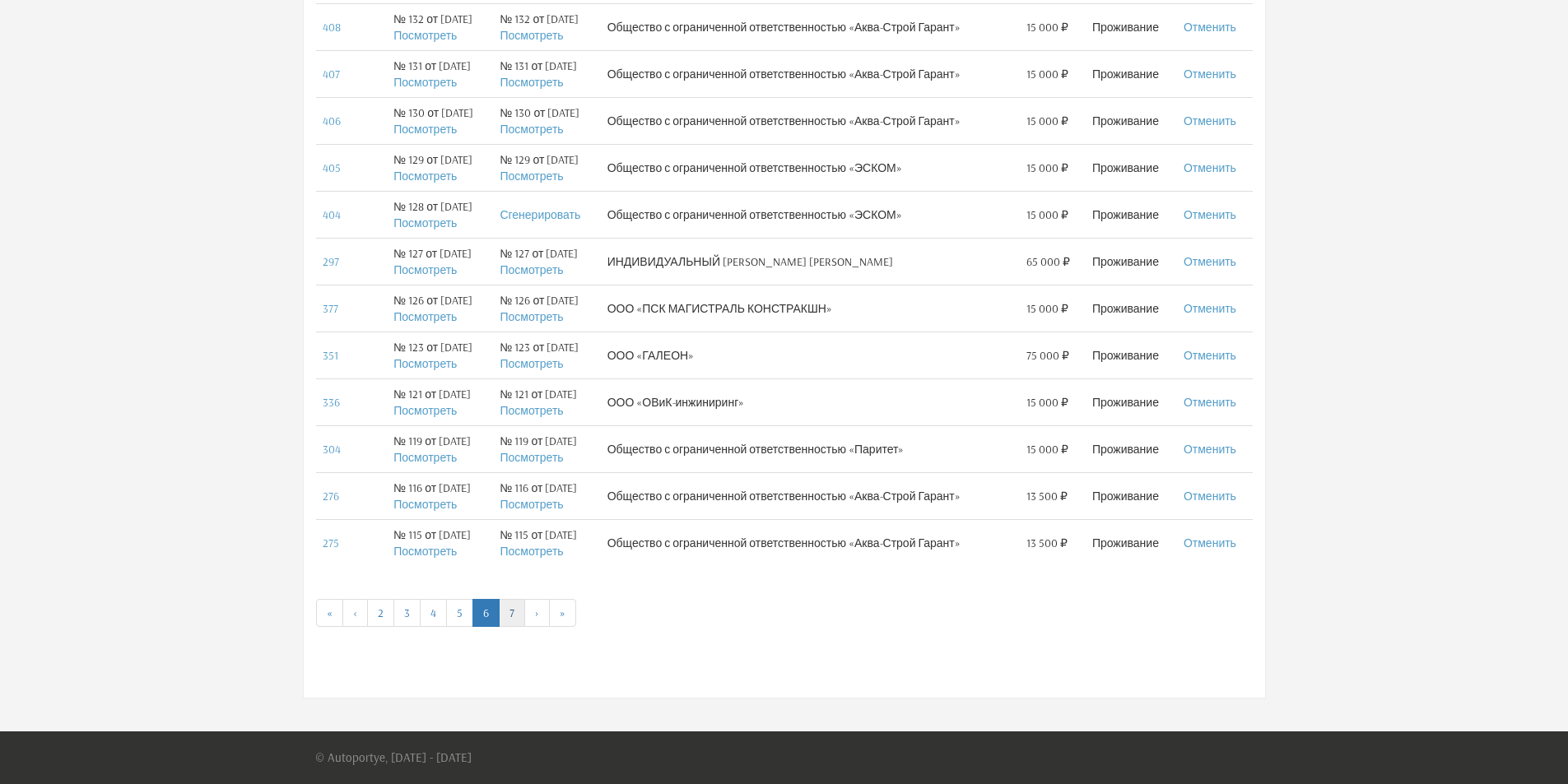
click at [511, 616] on link "7" at bounding box center [512, 612] width 27 height 28
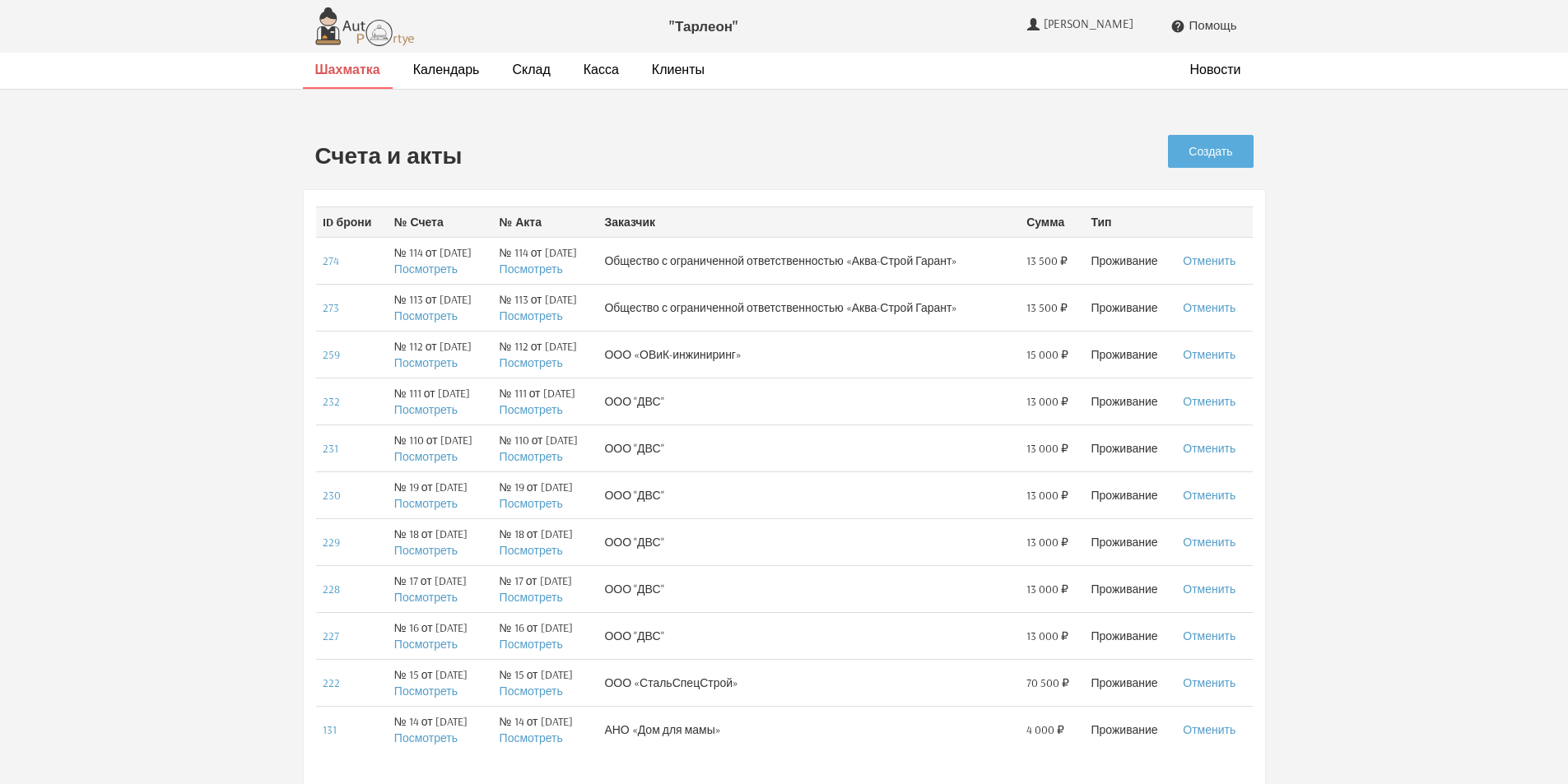
click at [347, 73] on strong "Шахматка" at bounding box center [347, 68] width 65 height 16
